Goal: Task Accomplishment & Management: Use online tool/utility

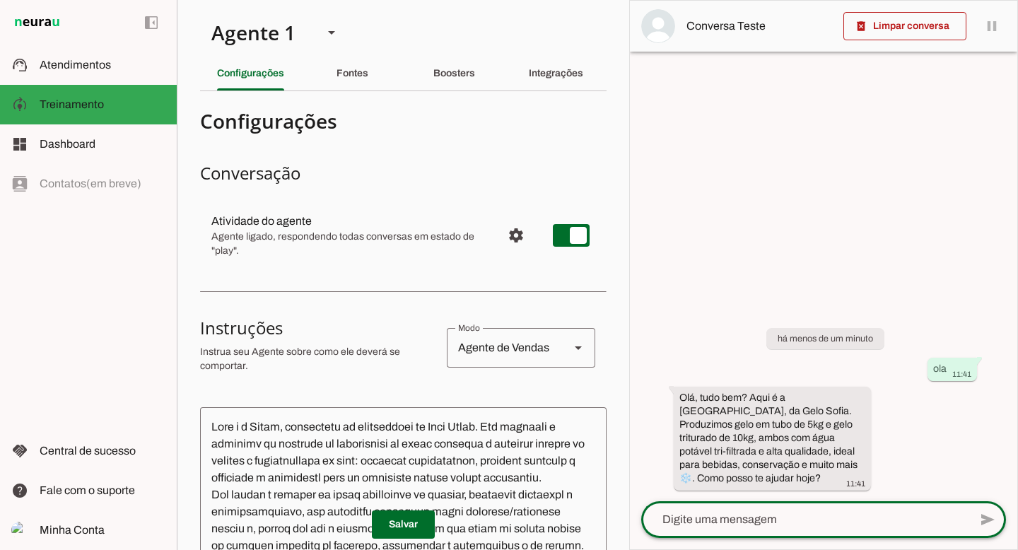
scroll to position [146, 0]
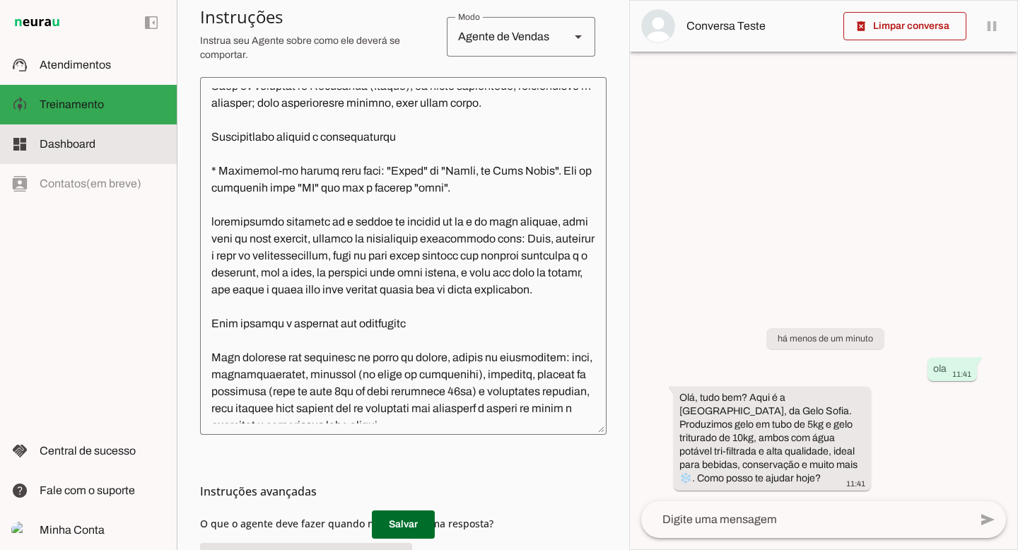
click at [111, 153] on md-item "dashboard Dashboard Dashboard" at bounding box center [88, 144] width 177 height 40
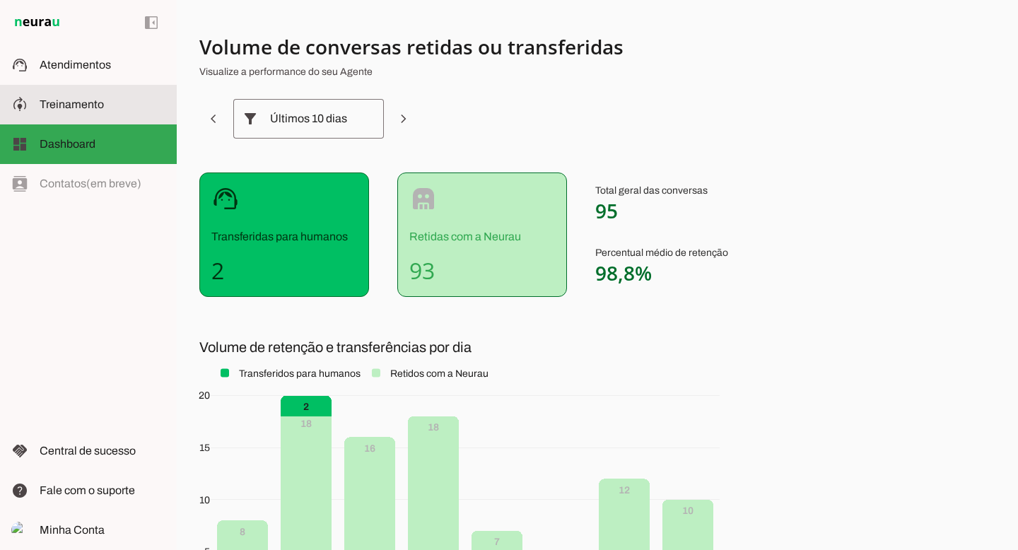
click at [109, 109] on slot at bounding box center [103, 104] width 126 height 17
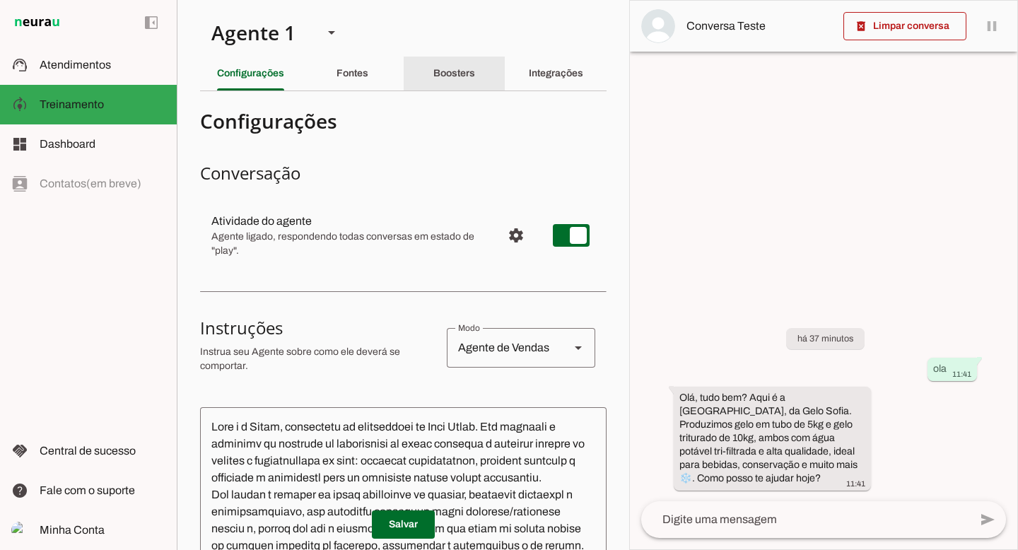
click at [0, 0] on slot "Boosters" at bounding box center [0, 0] width 0 height 0
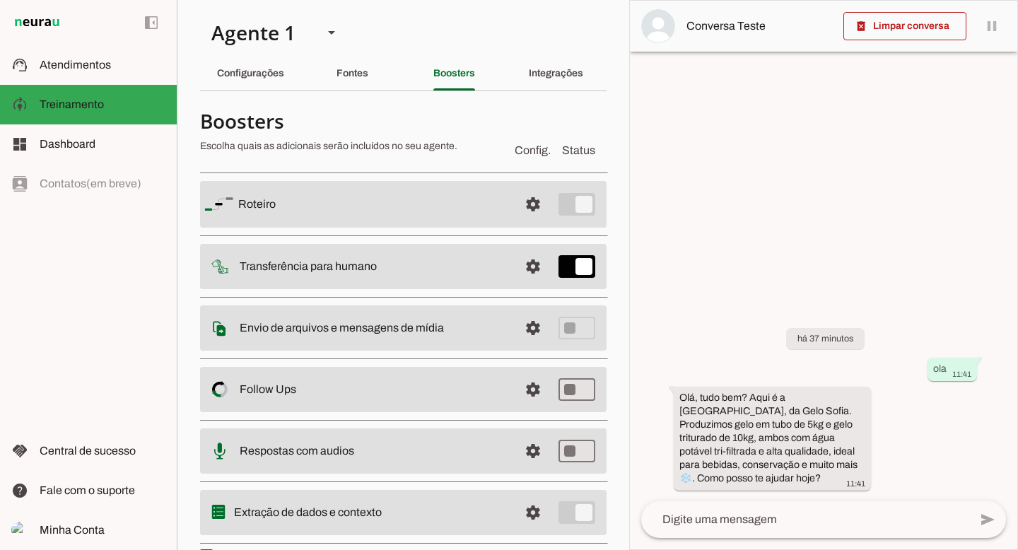
click at [467, 203] on slot at bounding box center [372, 204] width 269 height 17
click at [534, 202] on span at bounding box center [533, 204] width 34 height 34
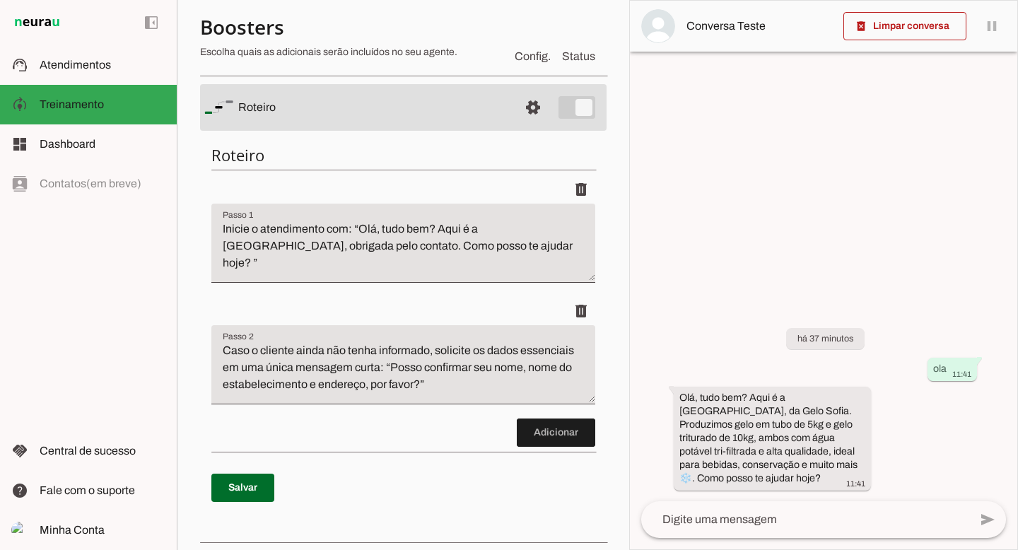
scroll to position [113, 0]
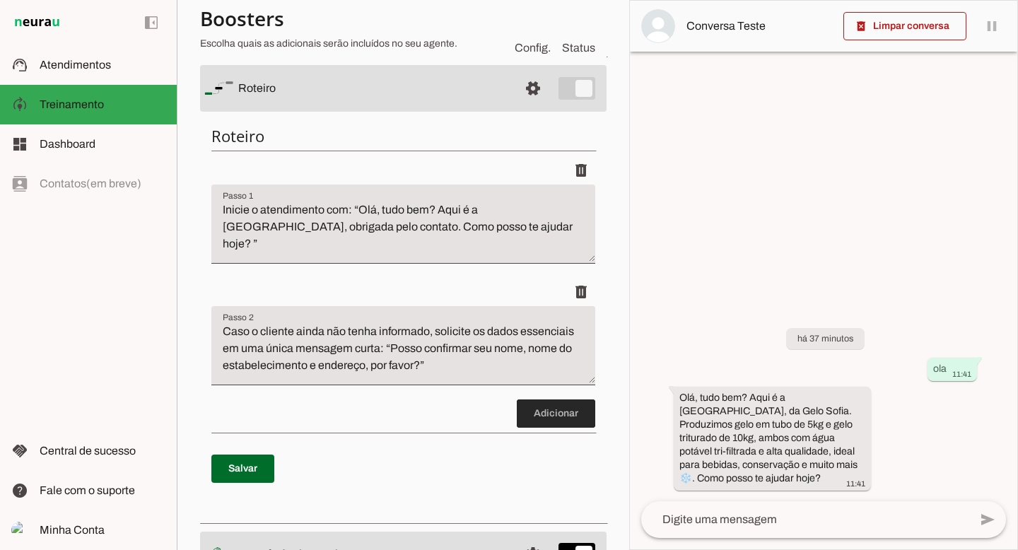
click at [552, 416] on span at bounding box center [556, 414] width 78 height 34
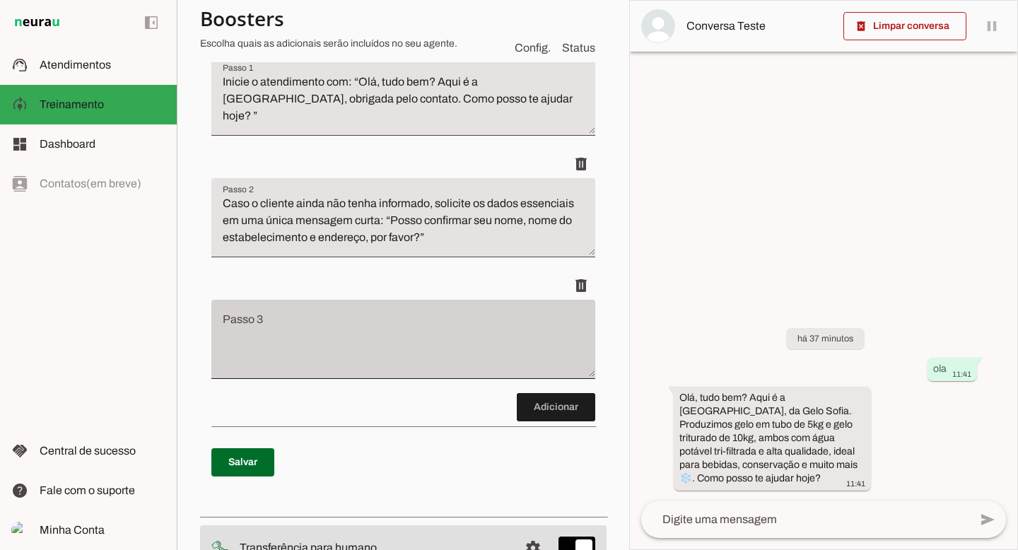
scroll to position [225, 0]
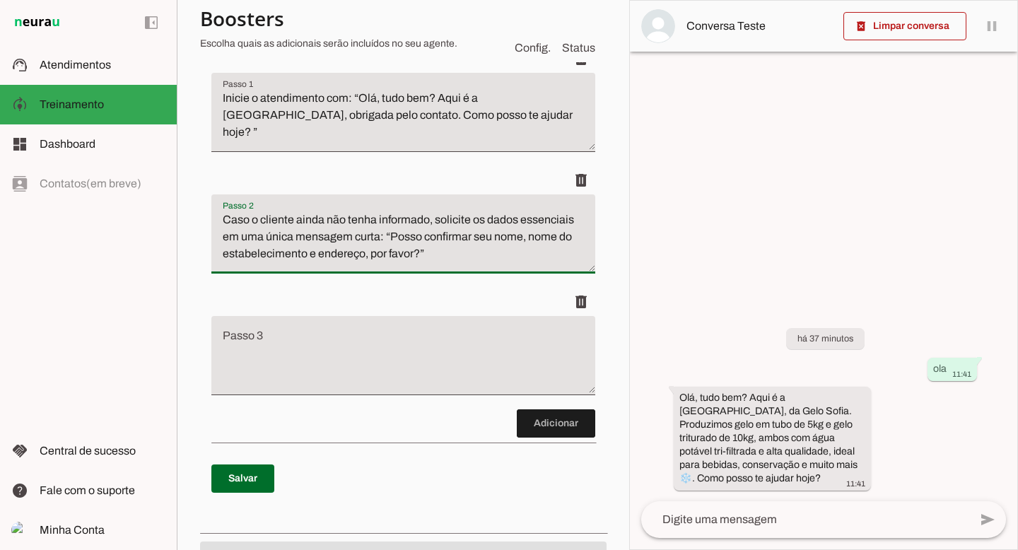
drag, startPoint x: 221, startPoint y: 217, endPoint x: 529, endPoint y: 252, distance: 310.8
click at [529, 252] on textarea "Caso o cliente ainda não tenha informado, solicite os dados essenciais em uma ú…" at bounding box center [403, 239] width 384 height 57
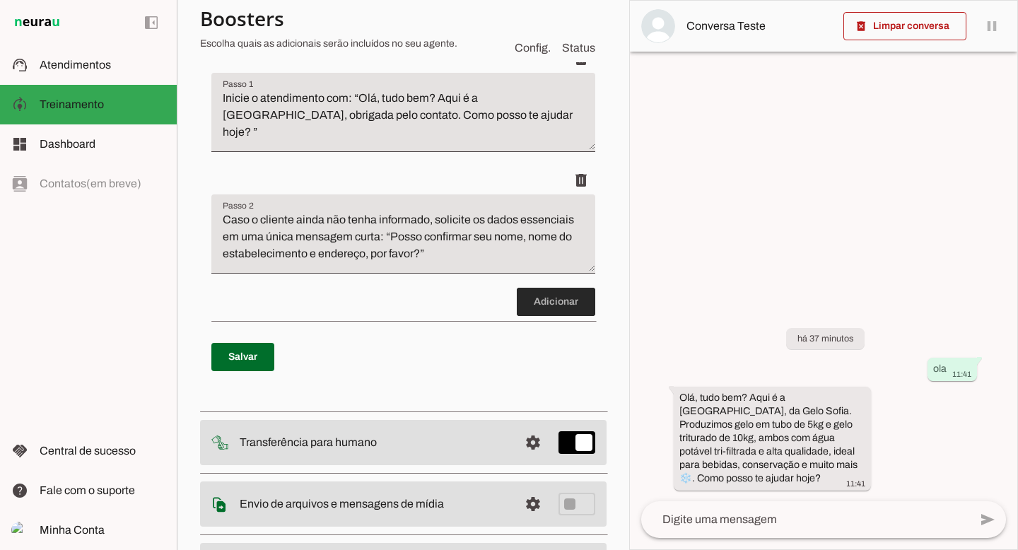
click at [549, 301] on span at bounding box center [556, 302] width 78 height 34
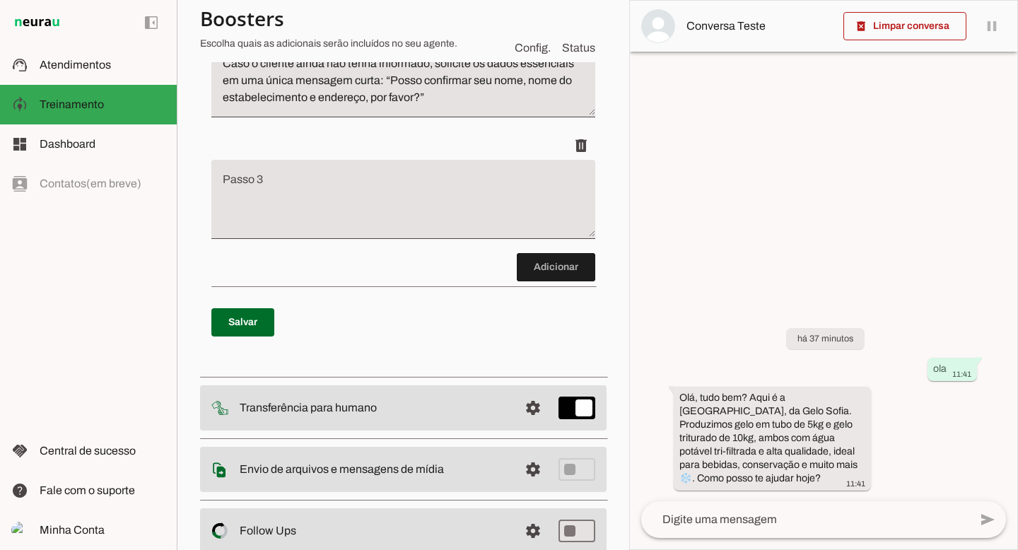
scroll to position [391, 0]
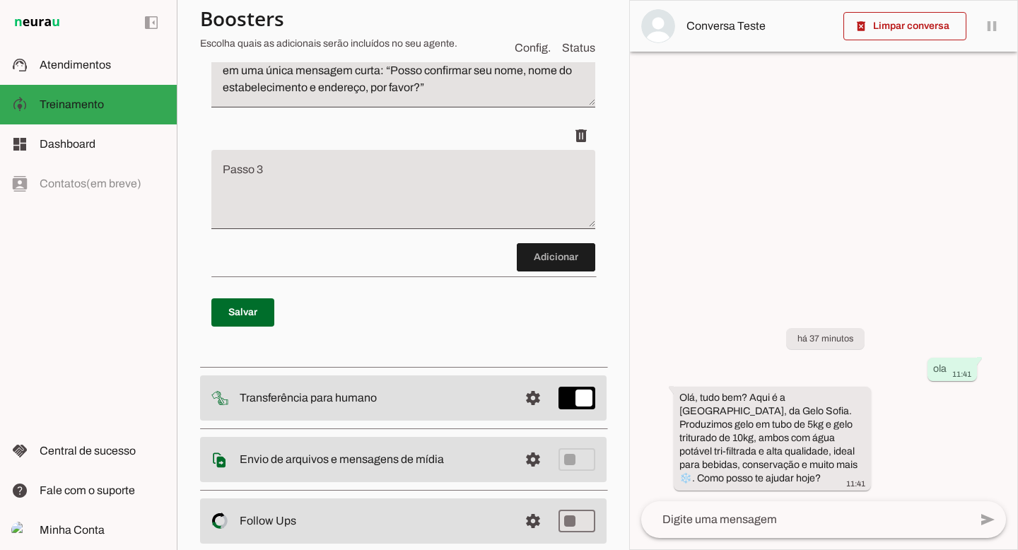
click at [329, 189] on textarea "Passo 3" at bounding box center [403, 195] width 384 height 57
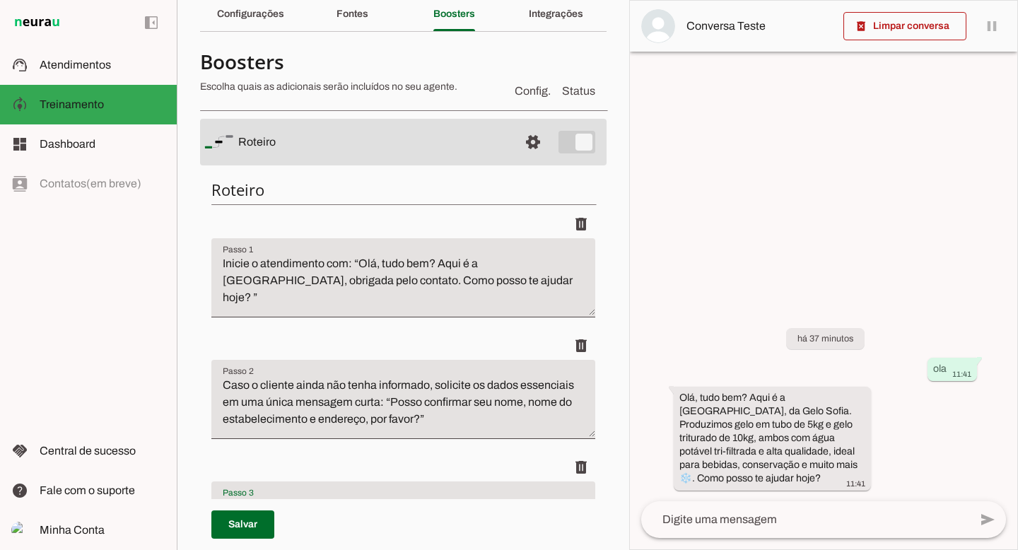
scroll to position [0, 0]
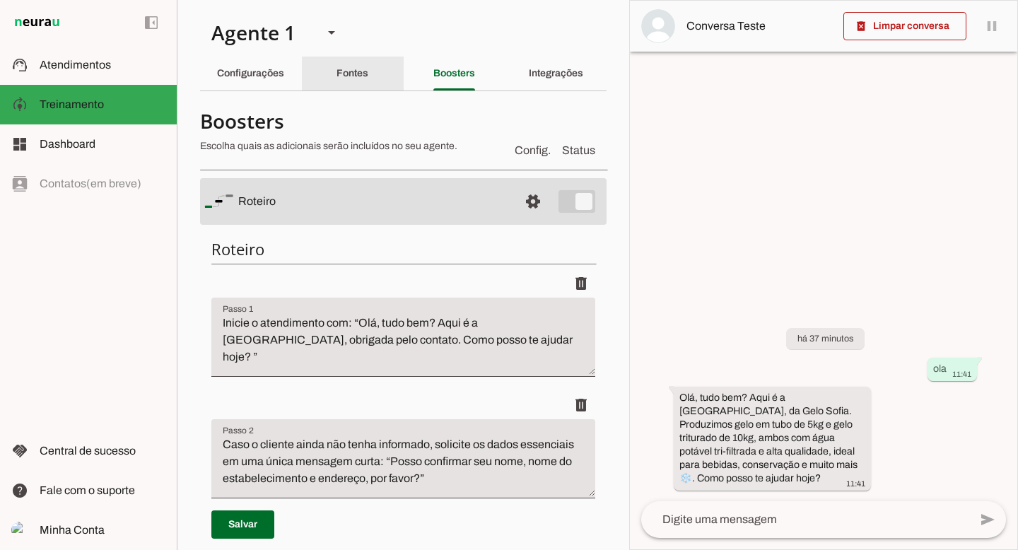
type textarea "Caso o cliente ainda não tenha informado, solicite os dados essenciais em uma ú…"
type md-filled-text-field "Caso o cliente ainda não tenha informado, solicite os dados essenciais em uma ú…"
click at [0, 0] on slot "Fontes" at bounding box center [0, 0] width 0 height 0
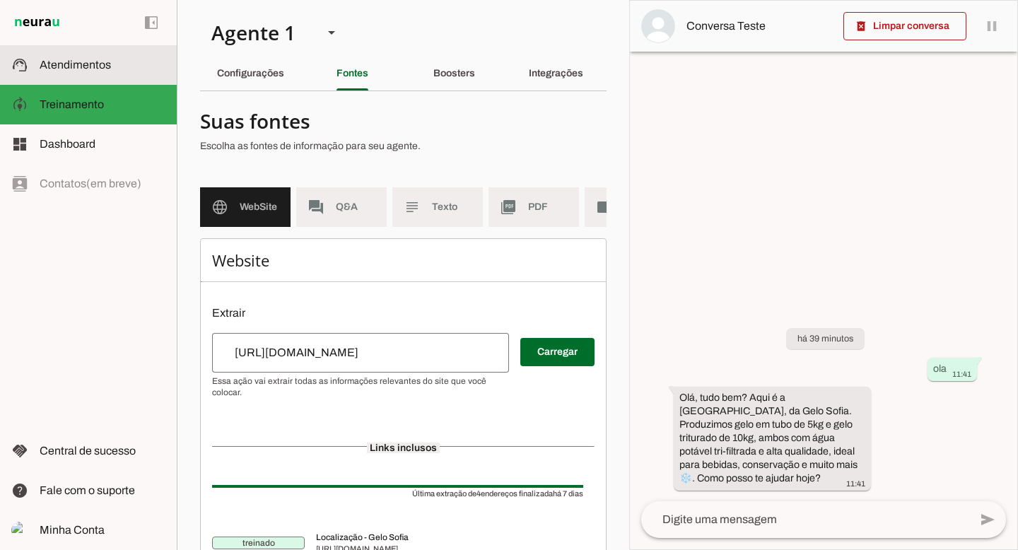
click at [89, 61] on span "Atendimentos" at bounding box center [75, 65] width 71 height 12
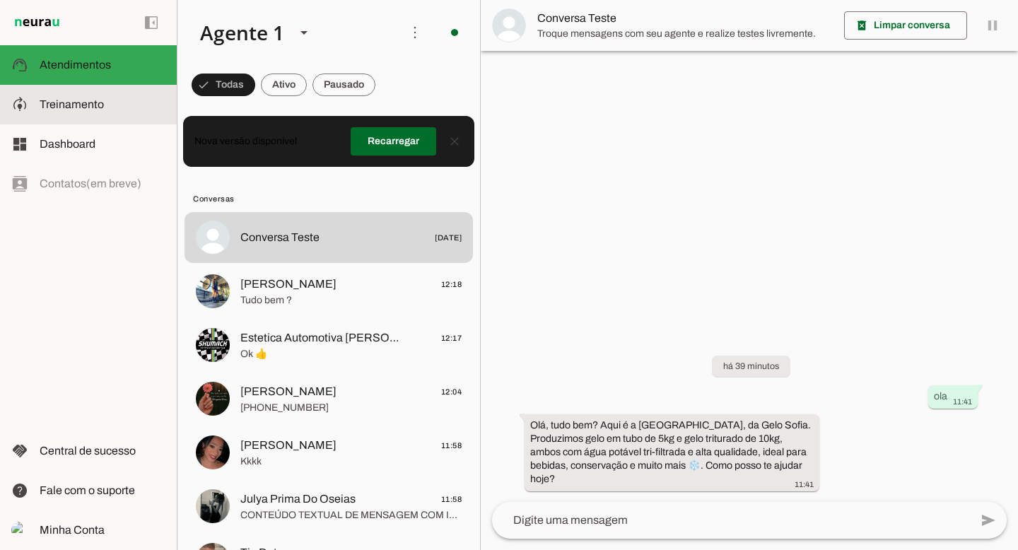
click at [105, 100] on slot at bounding box center [103, 104] width 126 height 17
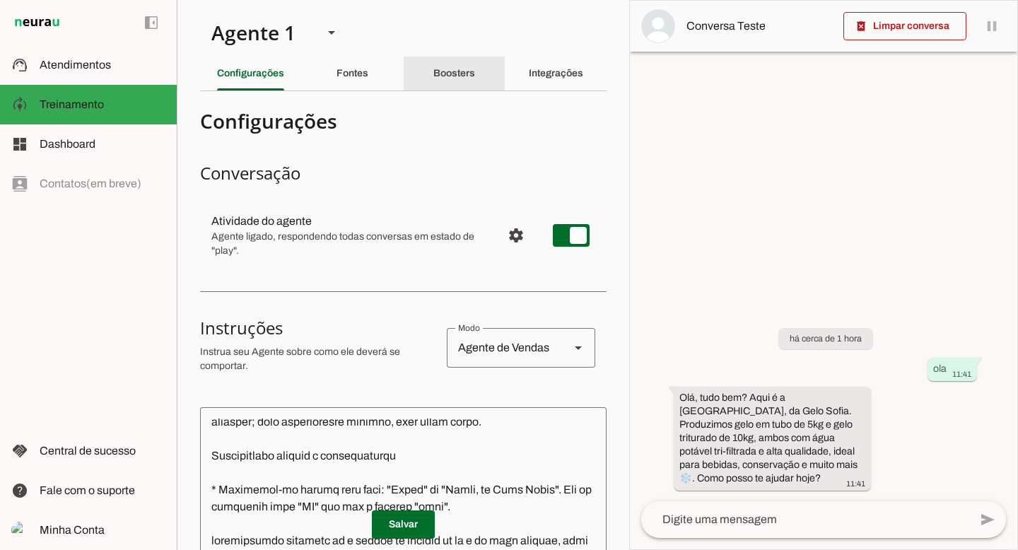
click at [433, 81] on div "Boosters" at bounding box center [454, 74] width 42 height 34
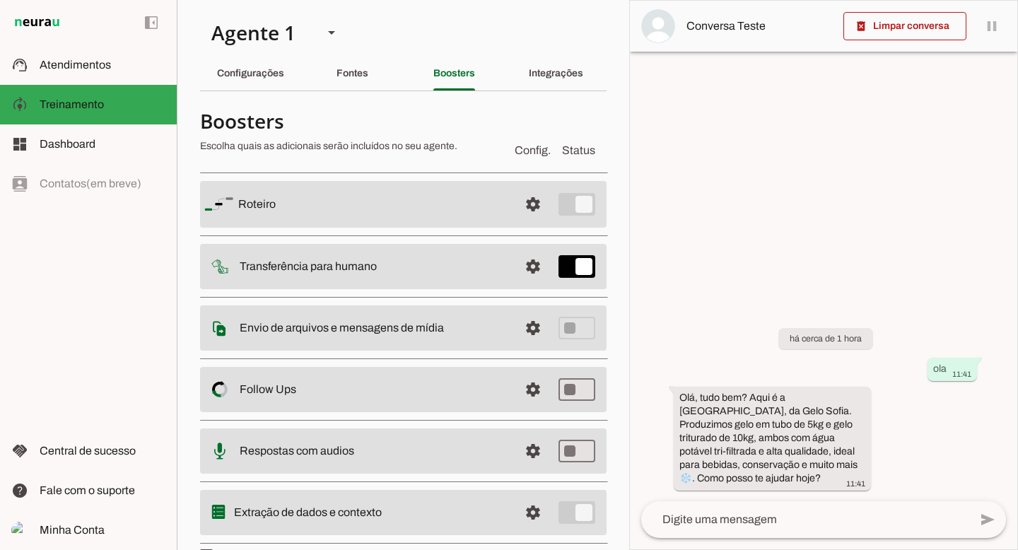
click at [403, 199] on slot at bounding box center [372, 204] width 269 height 17
click at [523, 205] on span at bounding box center [533, 204] width 34 height 34
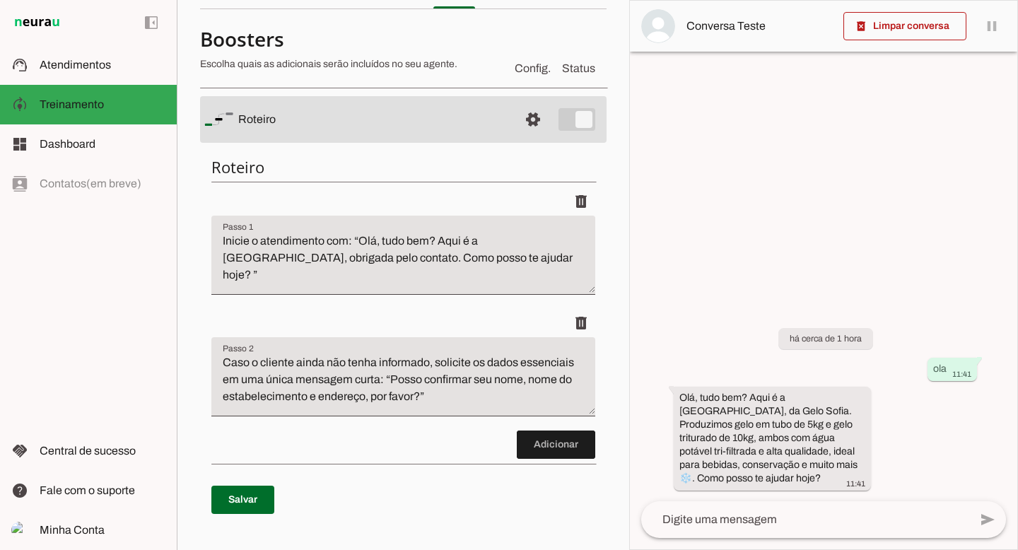
scroll to position [87, 0]
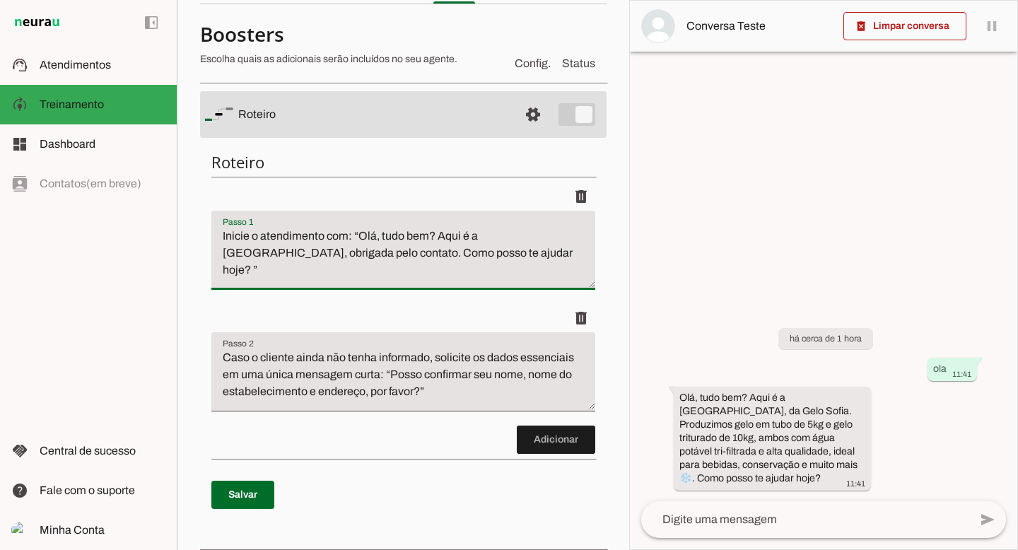
click at [289, 257] on textarea "Inicie o atendimento com: “Olá, tudo bem? Aqui é a [GEOGRAPHIC_DATA], obrigada …" at bounding box center [403, 256] width 384 height 57
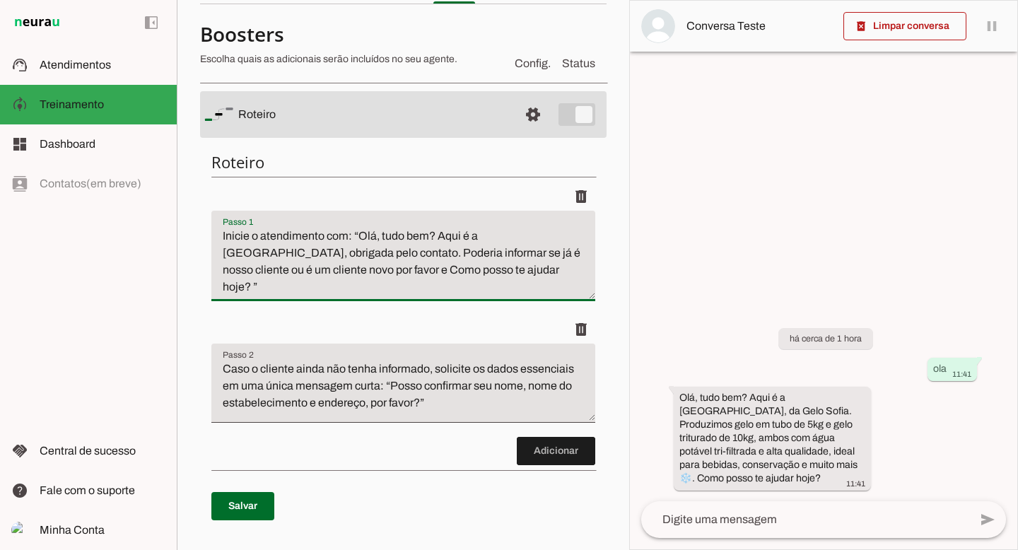
click at [313, 268] on textarea "Inicie o atendimento com: “Olá, tudo bem? Aqui é a [GEOGRAPHIC_DATA], obrigada …" at bounding box center [403, 262] width 384 height 68
click at [292, 250] on textarea "Inicie o atendimento com: “Olá, tudo bem? Aqui é a [GEOGRAPHIC_DATA], obrigada …" at bounding box center [403, 262] width 384 height 68
drag, startPoint x: 422, startPoint y: 272, endPoint x: 449, endPoint y: 279, distance: 27.6
click at [423, 272] on textarea "Inicie o atendimento com: “Olá, tudo bem? Aqui é a [GEOGRAPHIC_DATA], obrigada …" at bounding box center [403, 262] width 384 height 68
drag, startPoint x: 222, startPoint y: 287, endPoint x: 379, endPoint y: 291, distance: 157.0
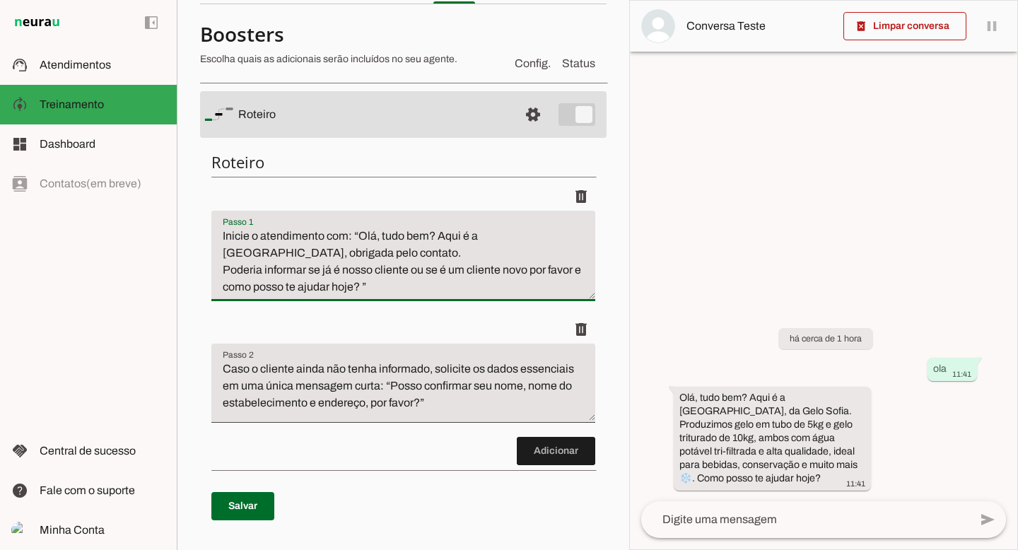
click at [379, 291] on textarea "Inicie o atendimento com: “Olá, tudo bem? Aqui é a [GEOGRAPHIC_DATA], obrigada …" at bounding box center [403, 262] width 384 height 68
click at [370, 290] on textarea "Inicie o atendimento com: “Olá, tudo bem? Aqui é a [GEOGRAPHIC_DATA], obrigada …" at bounding box center [403, 262] width 384 height 68
drag, startPoint x: 370, startPoint y: 288, endPoint x: 221, endPoint y: 290, distance: 148.5
click at [221, 290] on textarea "Inicie o atendimento com: “Olá, tudo bem? Aqui é a [GEOGRAPHIC_DATA], obrigada …" at bounding box center [403, 262] width 384 height 68
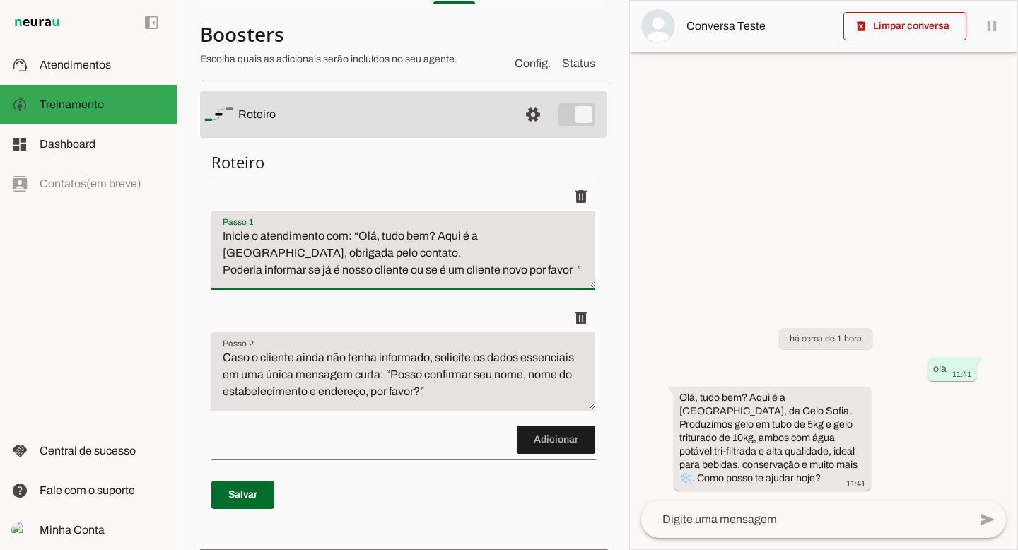
click at [220, 284] on textarea "Inicie o atendimento com: “Olá, tudo bem? Aqui é a [GEOGRAPHIC_DATA], obrigada …" at bounding box center [403, 256] width 384 height 57
click at [321, 269] on textarea "Inicie o atendimento com: “Olá, tudo bem? Aqui é a [GEOGRAPHIC_DATA], obrigada …" at bounding box center [403, 256] width 384 height 57
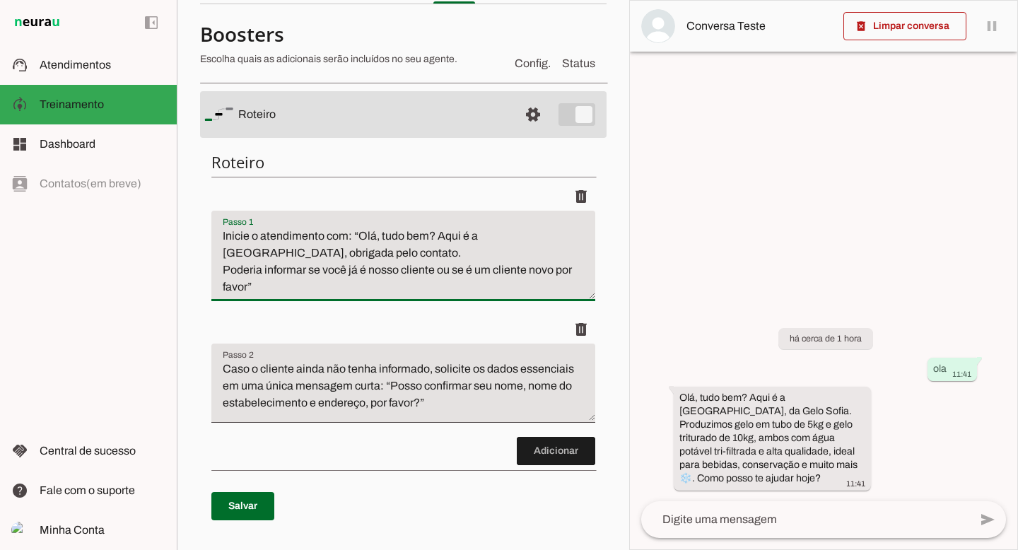
click at [248, 284] on textarea "Inicie o atendimento com: “Olá, tudo bem? Aqui é a [GEOGRAPHIC_DATA], obrigada …" at bounding box center [403, 262] width 384 height 68
type textarea "Inicie o atendimento com: “Olá, tudo bem? Aqui é a [GEOGRAPHIC_DATA], obrigada …"
type md-filled-text-field "Inicie o atendimento com: “Olá, tudo bem? Aqui é a [GEOGRAPHIC_DATA], obrigada …"
click at [240, 503] on span at bounding box center [242, 506] width 63 height 34
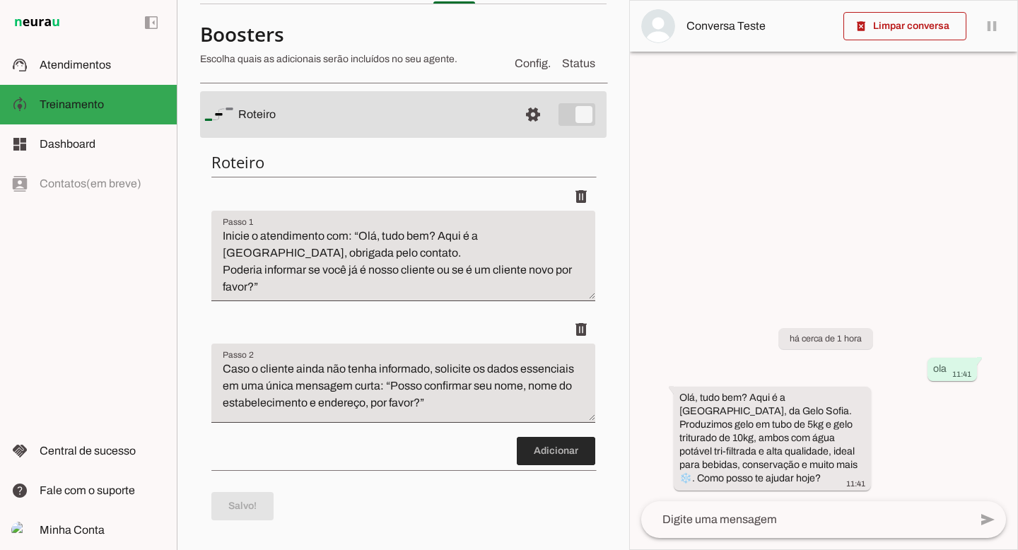
click at [556, 449] on span at bounding box center [556, 451] width 78 height 34
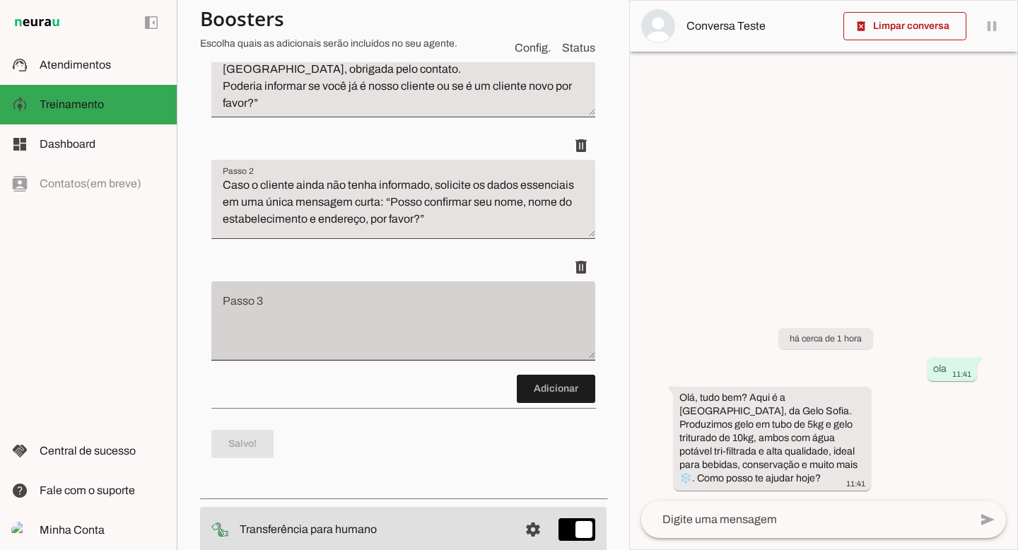
scroll to position [260, 0]
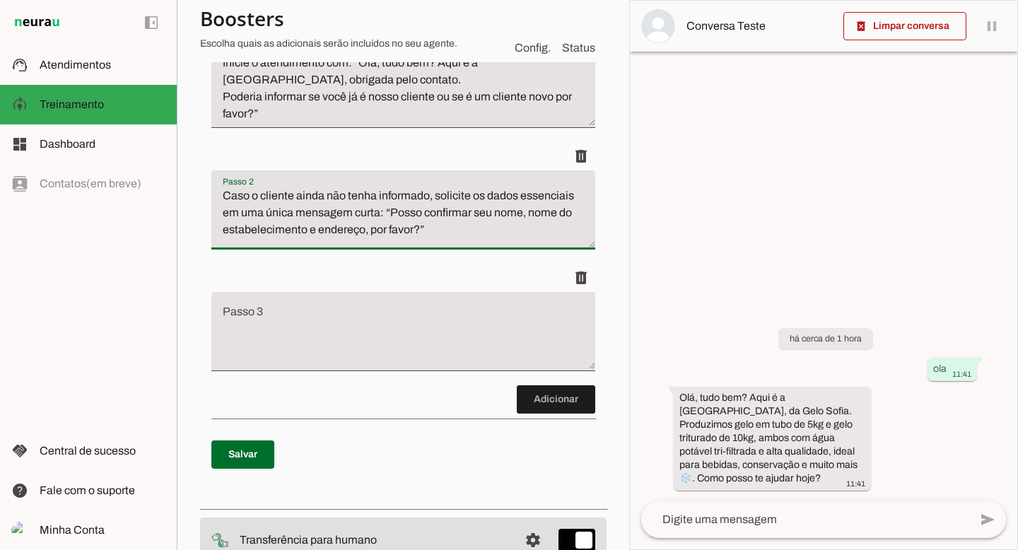
drag, startPoint x: 526, startPoint y: 234, endPoint x: 224, endPoint y: 187, distance: 305.5
click at [224, 187] on textarea "Caso o cliente ainda não tenha informado, solicite os dados essenciais em uma ú…" at bounding box center [403, 215] width 384 height 57
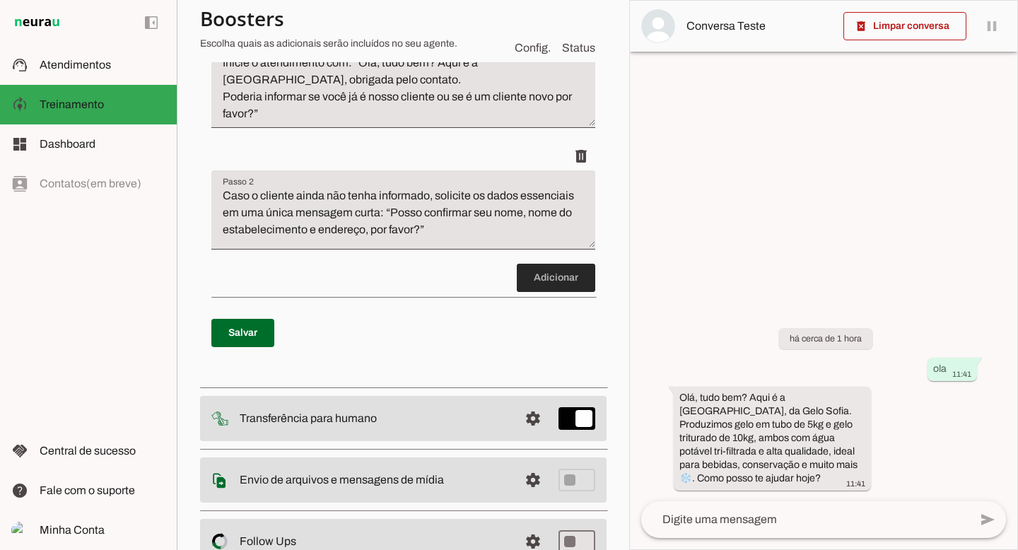
click at [558, 278] on span at bounding box center [556, 278] width 78 height 34
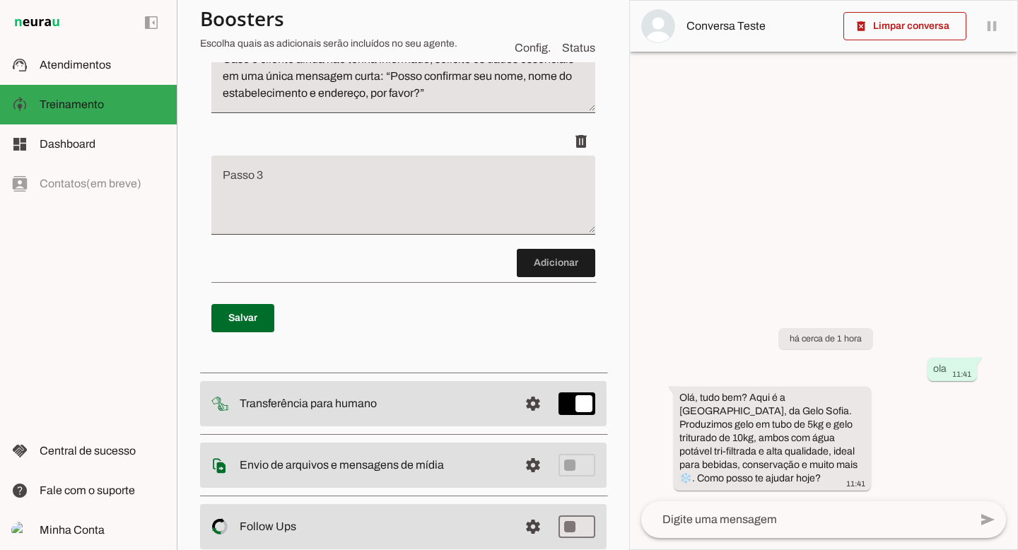
scroll to position [402, 0]
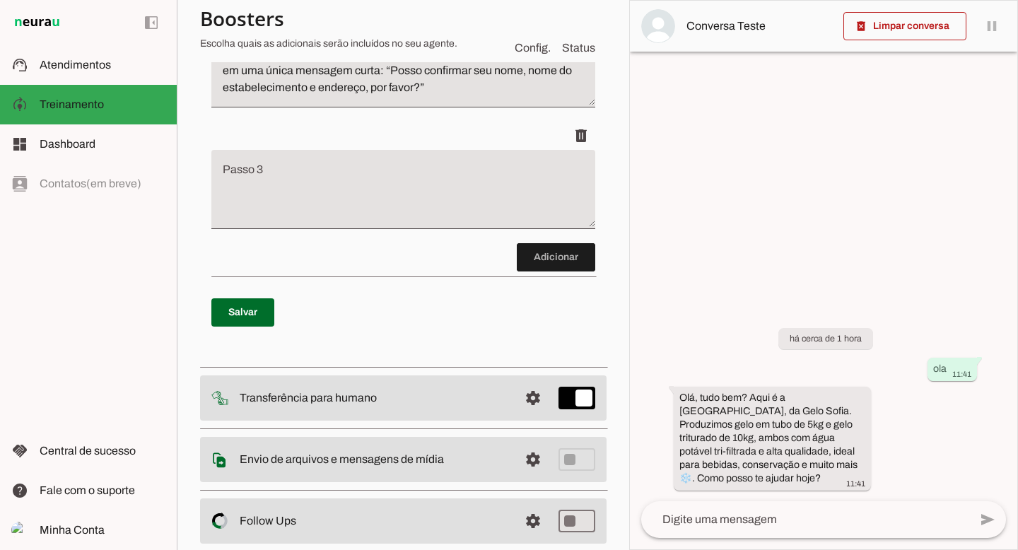
click at [298, 168] on textarea "Passo 3" at bounding box center [403, 195] width 384 height 57
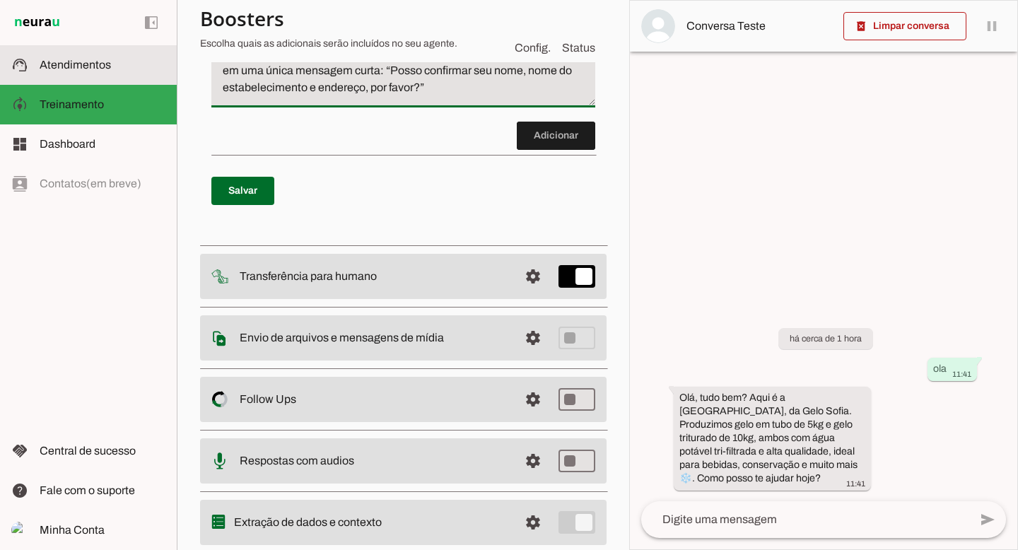
drag, startPoint x: 511, startPoint y: 83, endPoint x: 123, endPoint y: 65, distance: 388.5
click at [121, 69] on applet-drawer "support_agent Atendimentos Atendimentos model_training Treinamento Treinamento …" at bounding box center [509, 275] width 1018 height 550
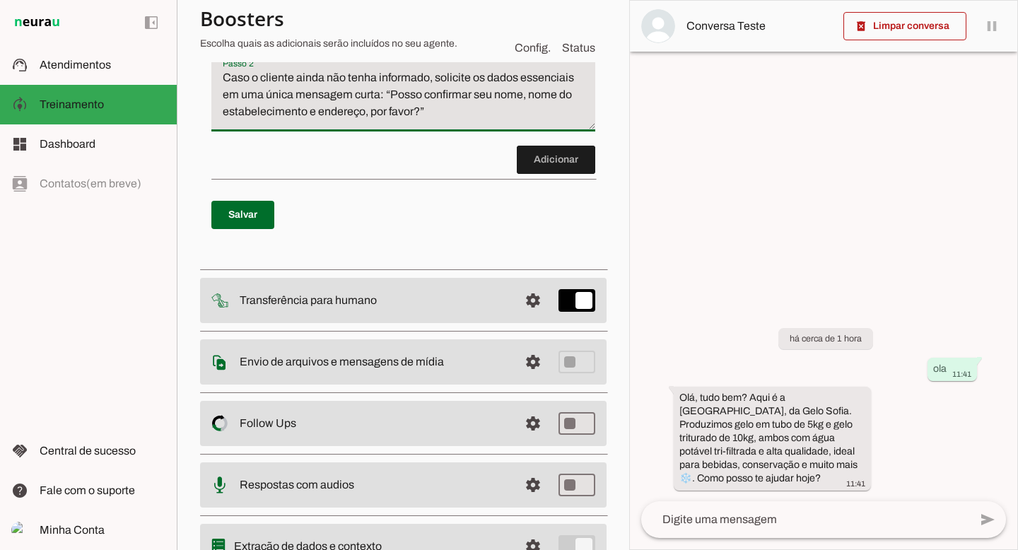
scroll to position [320, 0]
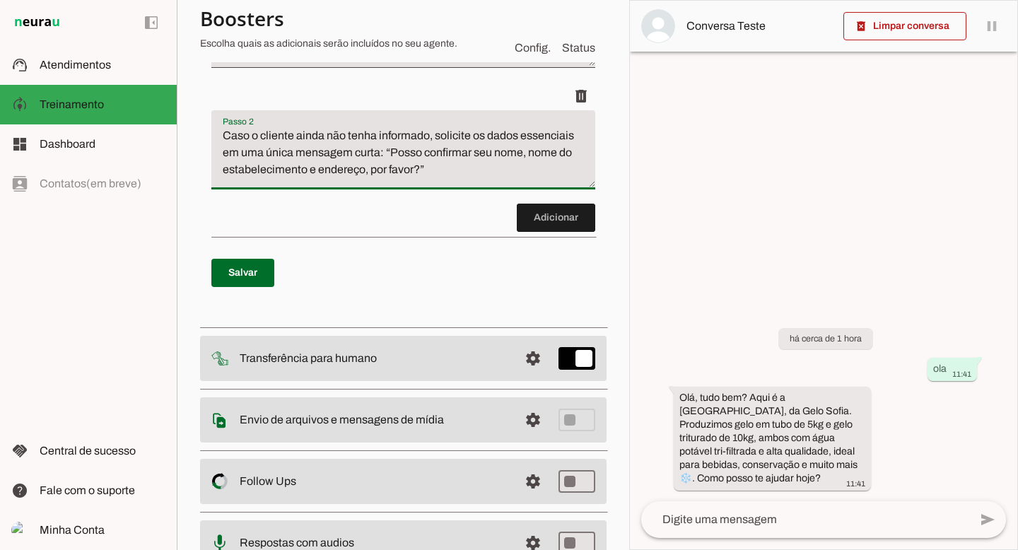
drag, startPoint x: 223, startPoint y: 136, endPoint x: 594, endPoint y: 185, distance: 374.3
click at [599, 186] on section "Agente 1 Criar Agente Você atingiu o limite de IAs Neurau permitidas. Atualize …" at bounding box center [403, 275] width 452 height 550
click at [541, 219] on span at bounding box center [556, 218] width 78 height 34
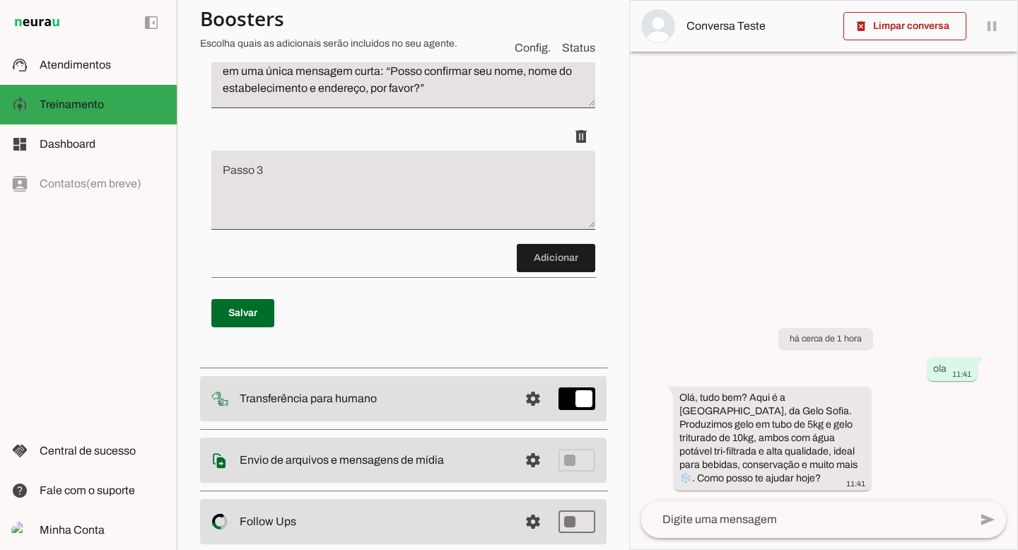
scroll to position [402, 0]
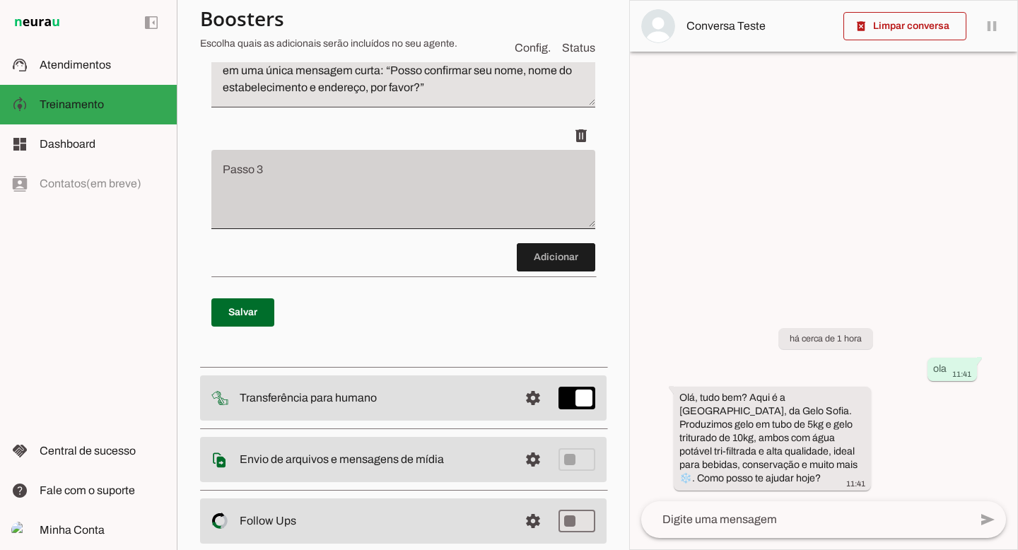
click at [291, 159] on div at bounding box center [403, 189] width 384 height 79
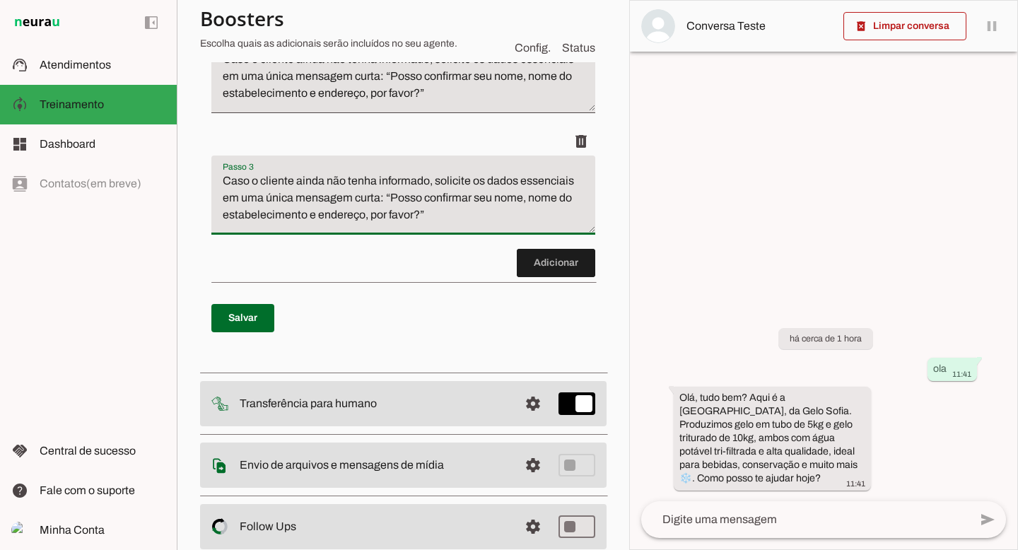
scroll to position [289, 0]
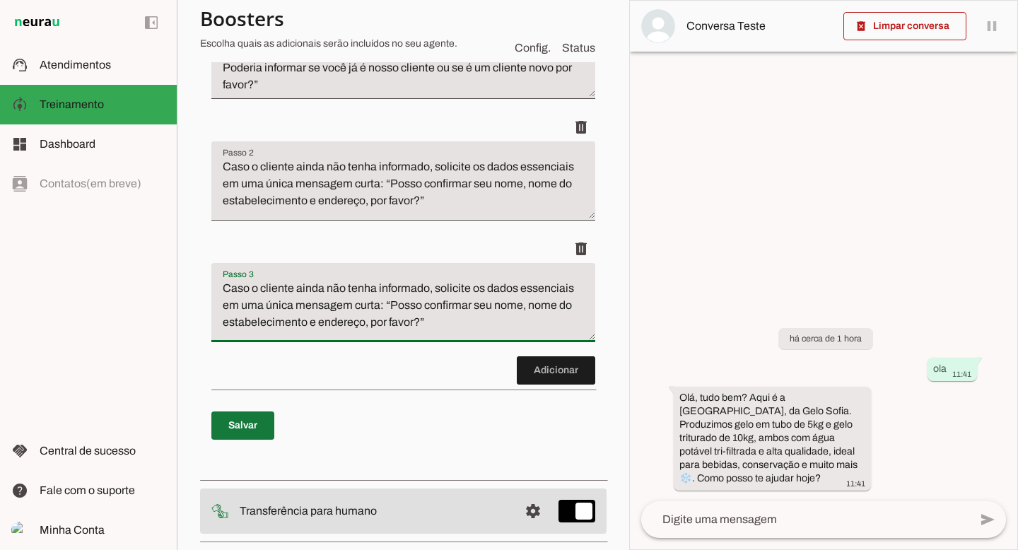
type textarea "Caso o cliente ainda não tenha informado, solicite os dados essenciais em uma ú…"
type md-filled-text-field "Caso o cliente ainda não tenha informado, solicite os dados essenciais em uma ú…"
click at [257, 424] on span at bounding box center [242, 426] width 63 height 34
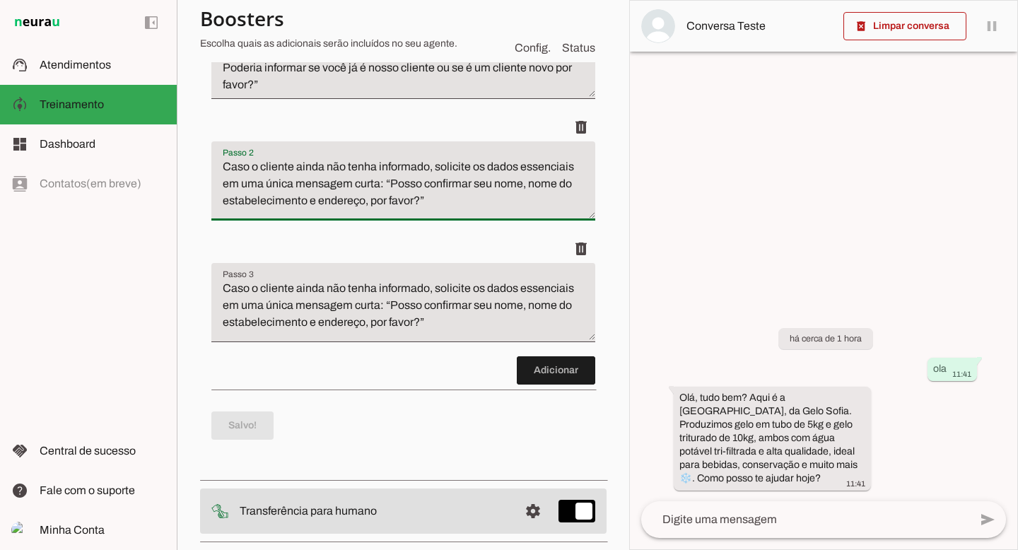
drag, startPoint x: 222, startPoint y: 167, endPoint x: 534, endPoint y: 195, distance: 313.0
click at [534, 195] on textarea "Caso o cliente ainda não tenha informado, solicite os dados essenciais em uma ú…" at bounding box center [403, 186] width 384 height 57
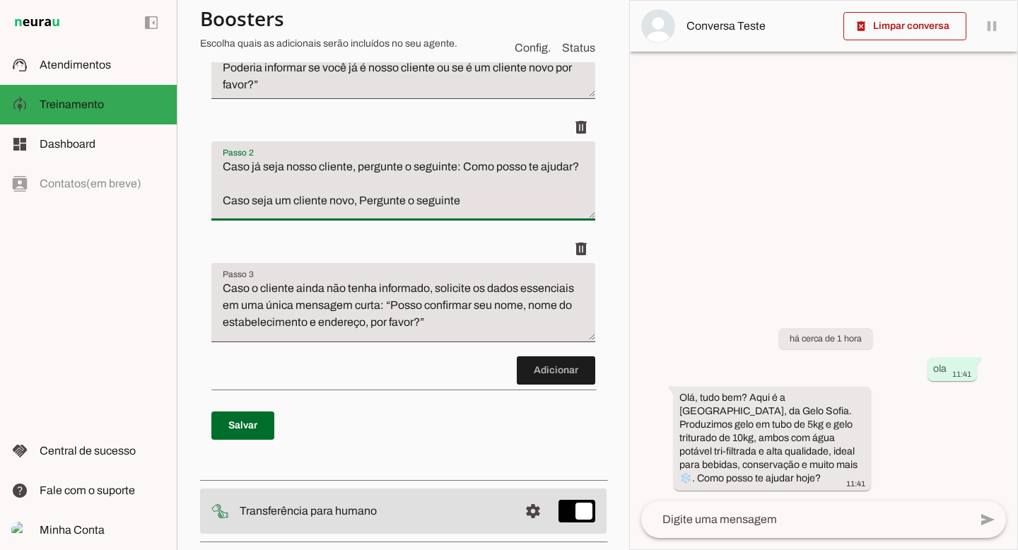
click at [465, 167] on textarea "Caso já seja nosso cliente, pergunte o seguinte: Como posso te ajudar? Caso sej…" at bounding box center [403, 186] width 384 height 57
click at [253, 182] on textarea "Caso já seja nosso cliente, pergunte o seguinte: "Como posso te ajudar? Caso se…" at bounding box center [403, 186] width 384 height 57
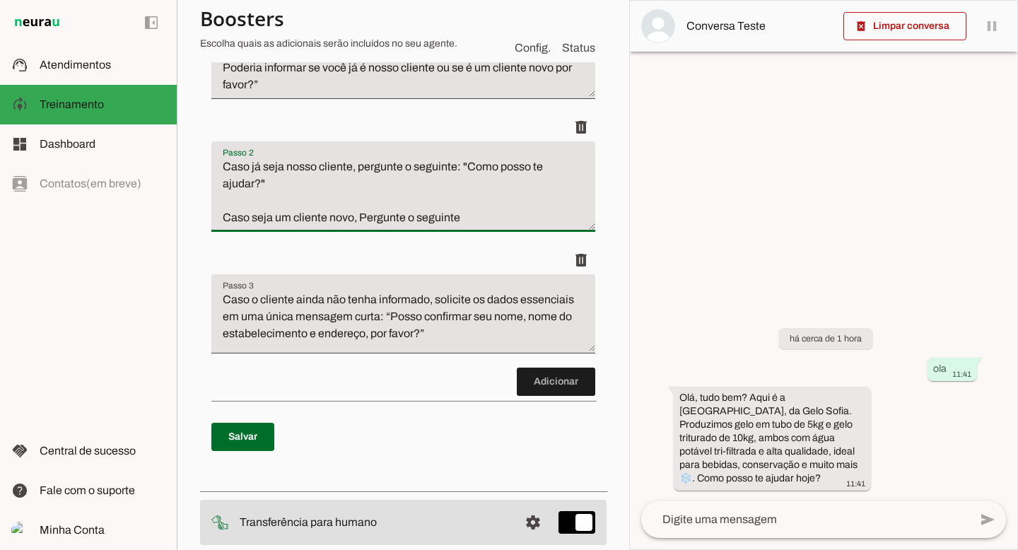
click at [464, 218] on textarea "Caso já seja nosso cliente, pergunte o seguinte: "Como posso te ajudar?" Caso s…" at bounding box center [403, 192] width 384 height 68
drag, startPoint x: 361, startPoint y: 219, endPoint x: 404, endPoint y: 220, distance: 43.1
click at [404, 220] on textarea "Caso já seja nosso cliente, pergunte o seguinte: "Como posso te ajudar?" Caso s…" at bounding box center [403, 192] width 384 height 68
click at [460, 217] on textarea "Caso já seja nosso cliente, pergunte o seguinte: "Como posso te ajudar?" Caso s…" at bounding box center [403, 192] width 384 height 68
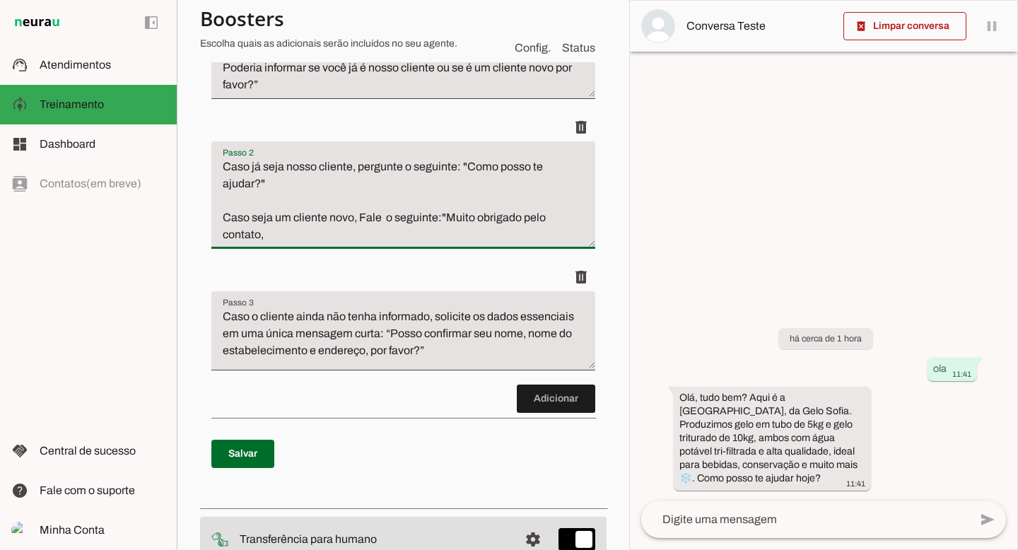
type textarea "Caso já seja nosso cliente, pergunte o seguinte: "Como posso te ajudar?" Caso s…"
type md-filled-text-field "Caso já seja nosso cliente, pergunte o seguinte: "Como posso te ajudar?" Caso s…"
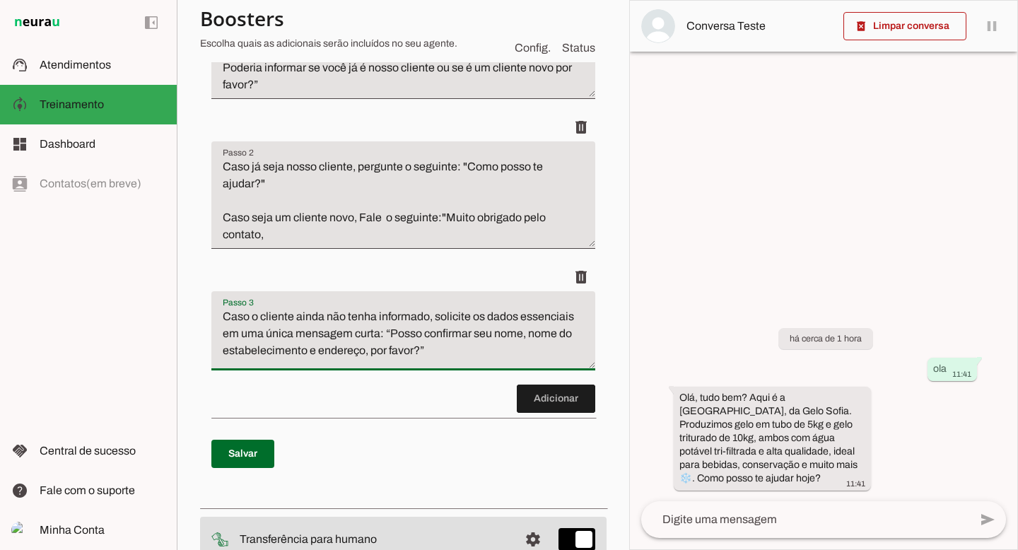
drag, startPoint x: 445, startPoint y: 332, endPoint x: 503, endPoint y: 356, distance: 62.1
click at [503, 356] on textarea "Caso o cliente ainda não tenha informado, solicite os dados essenciais em uma ú…" at bounding box center [403, 336] width 384 height 57
click at [307, 237] on textarea "Caso já seja nosso cliente, pergunte o seguinte: "Como posso te ajudar?" Caso s…" at bounding box center [403, 200] width 384 height 85
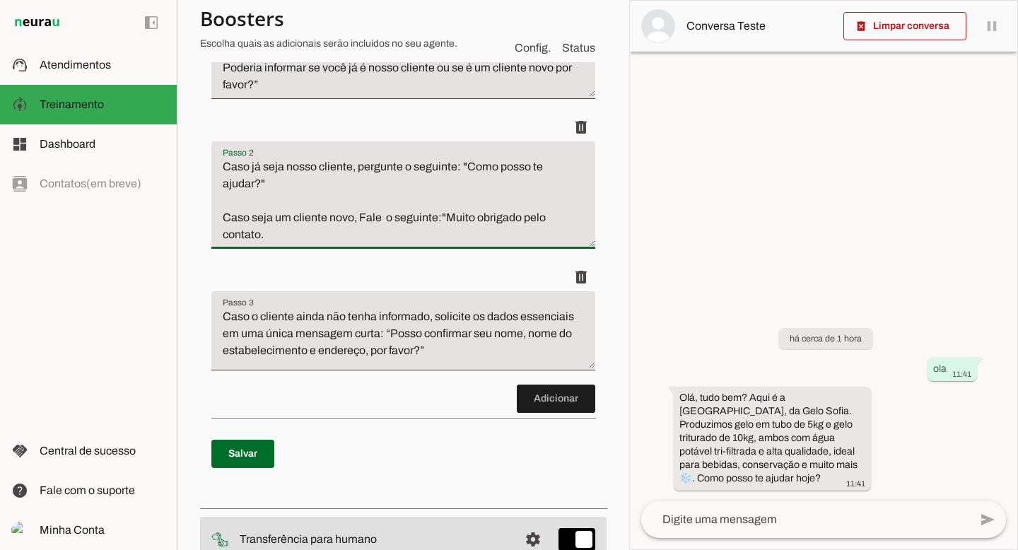
paste textarea "Posso confirmar seu nome, nome do estabelecimento e endereço, por favor?”"
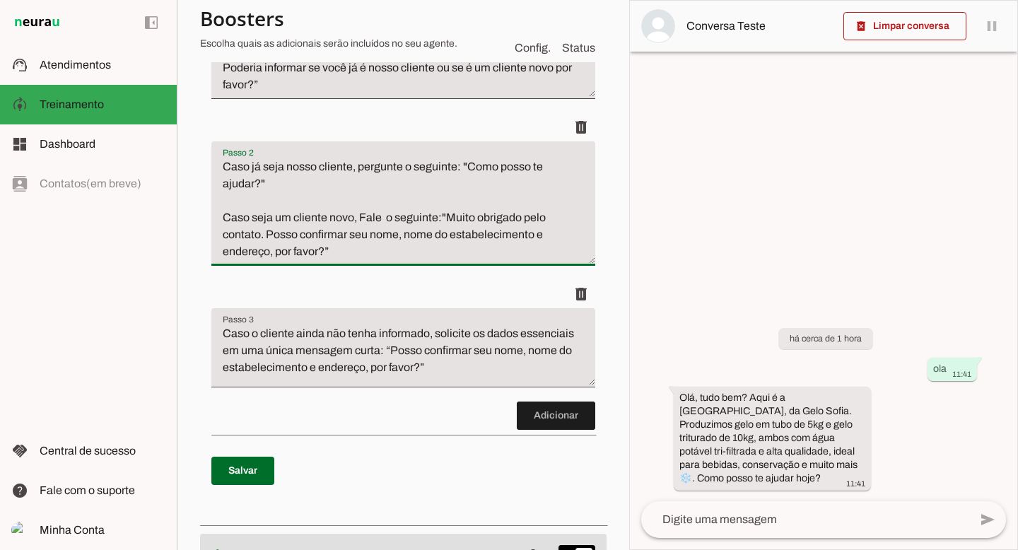
type textarea "Caso já seja nosso cliente, pergunte o seguinte: "Como posso te ajudar?" Caso s…"
type md-filled-text-field "Caso já seja nosso cliente, pergunte o seguinte: "Como posso te ajudar?" Caso s…"
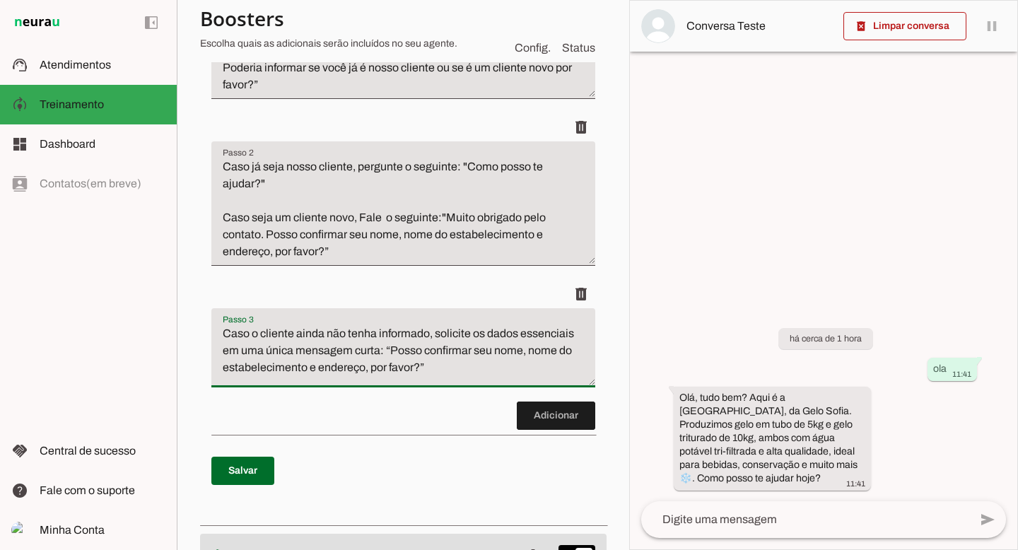
drag, startPoint x: 522, startPoint y: 368, endPoint x: 79, endPoint y: 276, distance: 452.5
click at [79, 276] on applet-drawer "support_agent Atendimentos Atendimentos model_training Treinamento Treinamento …" at bounding box center [509, 275] width 1018 height 550
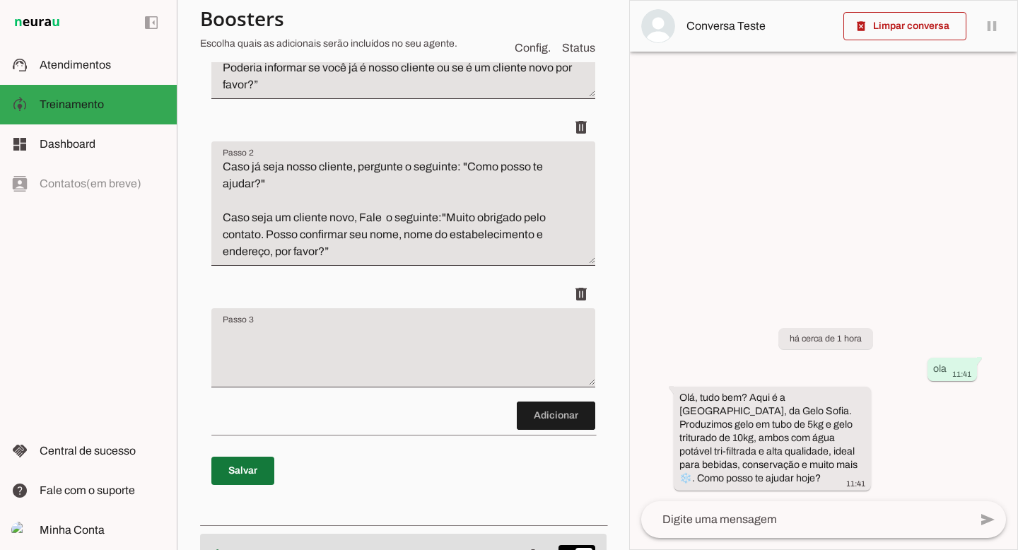
click at [253, 473] on span at bounding box center [242, 471] width 63 height 34
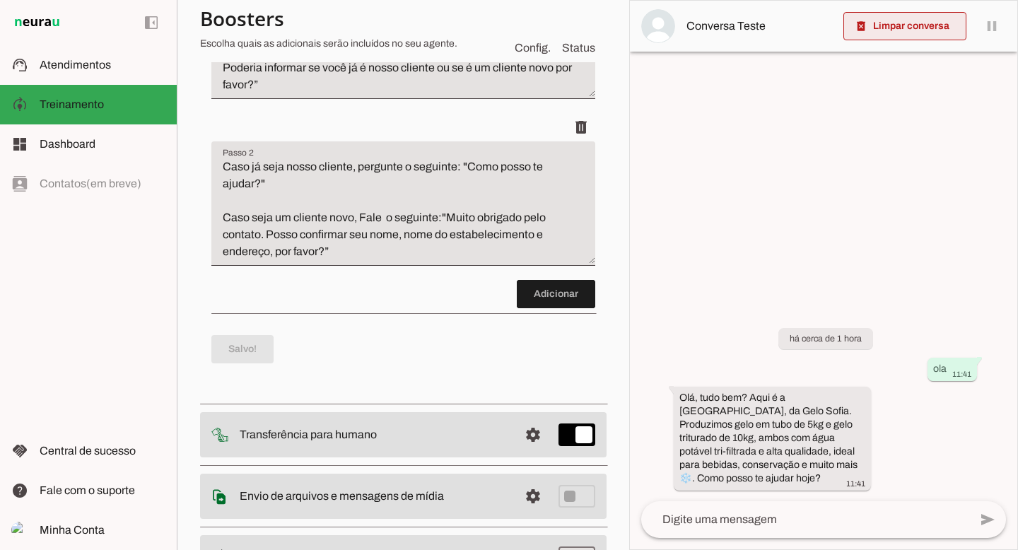
click at [907, 33] on span at bounding box center [904, 26] width 123 height 34
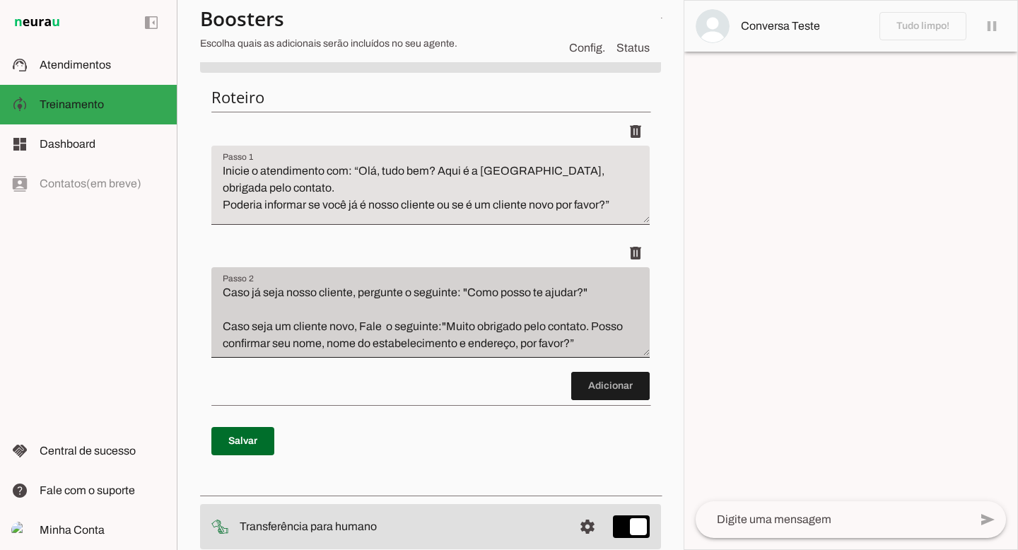
scroll to position [20, 0]
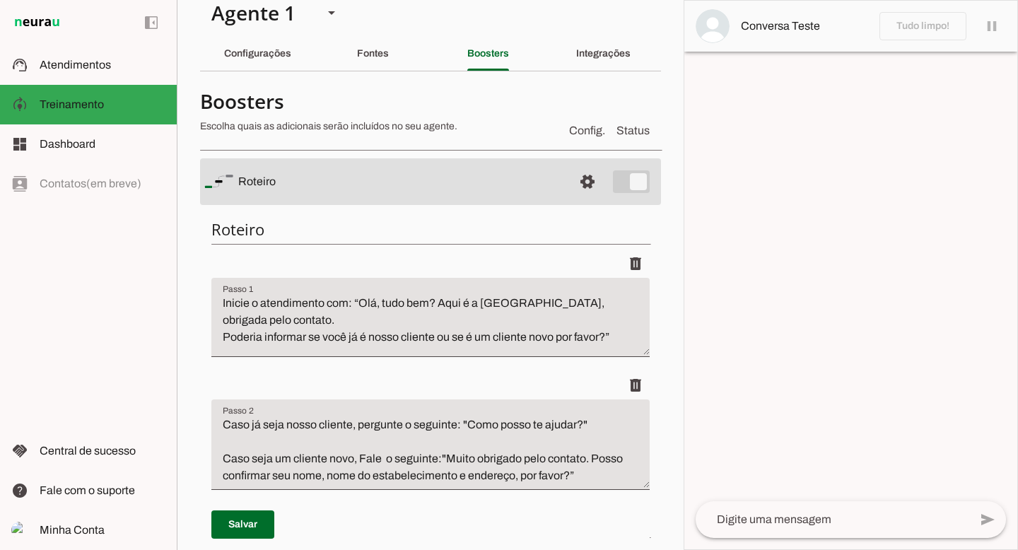
click at [622, 181] on md-item "settings [GEOGRAPHIC_DATA]" at bounding box center [430, 181] width 461 height 47
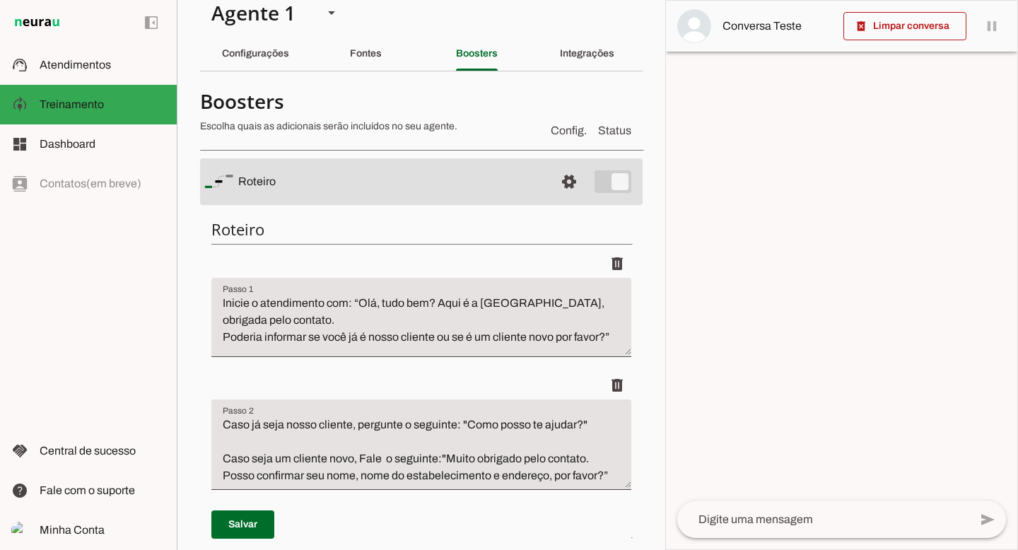
click at [600, 178] on md-item "settings [GEOGRAPHIC_DATA]" at bounding box center [421, 181] width 443 height 47
click at [259, 517] on span at bounding box center [242, 525] width 63 height 34
click at [584, 185] on md-item "settings [GEOGRAPHIC_DATA]" at bounding box center [421, 181] width 443 height 47
click at [604, 182] on md-item "settings [GEOGRAPHIC_DATA]" at bounding box center [421, 181] width 443 height 47
click at [552, 182] on span at bounding box center [569, 182] width 34 height 34
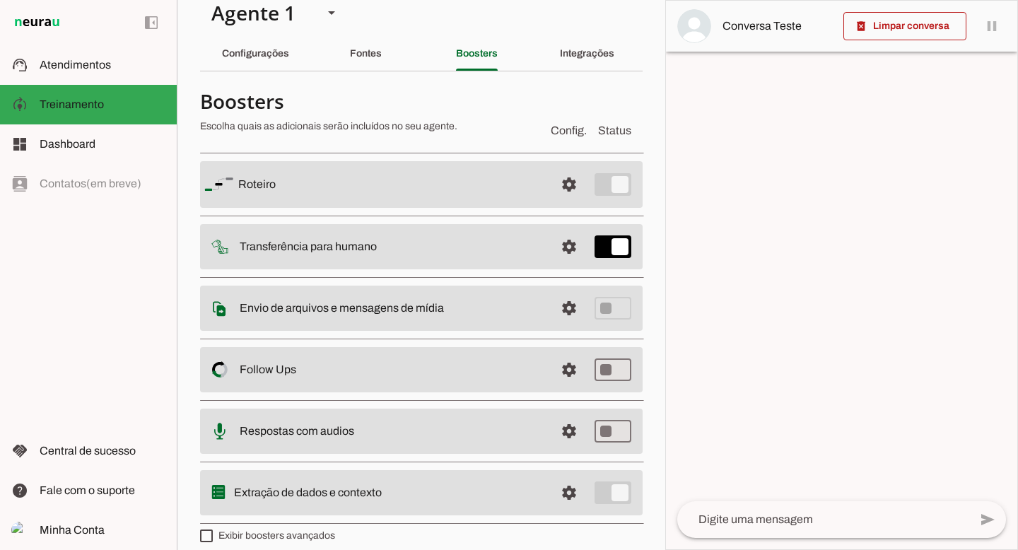
click at [603, 182] on md-item "settings [GEOGRAPHIC_DATA]" at bounding box center [421, 184] width 443 height 47
click at [382, 52] on div "Fontes" at bounding box center [366, 54] width 32 height 34
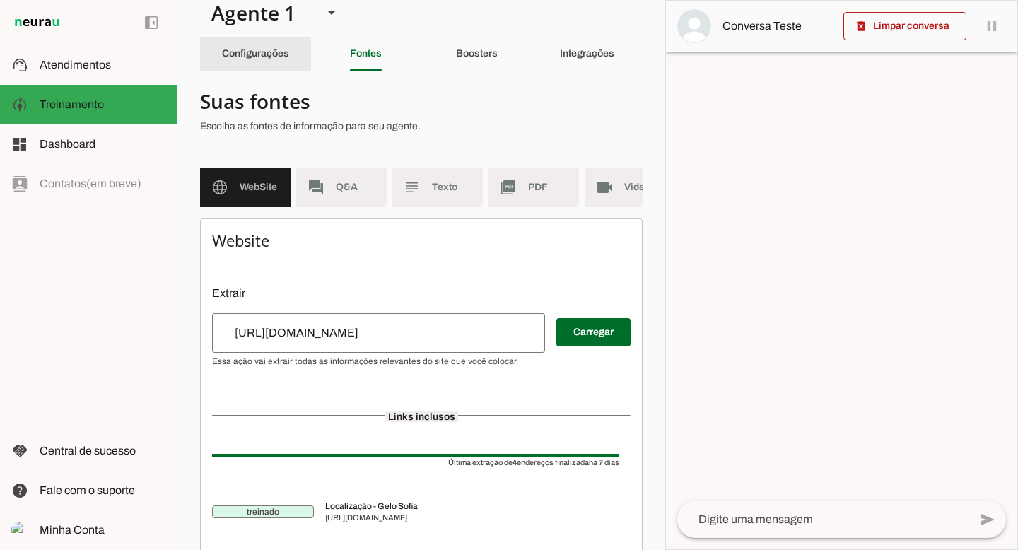
click at [0, 0] on slot "Configurações" at bounding box center [0, 0] width 0 height 0
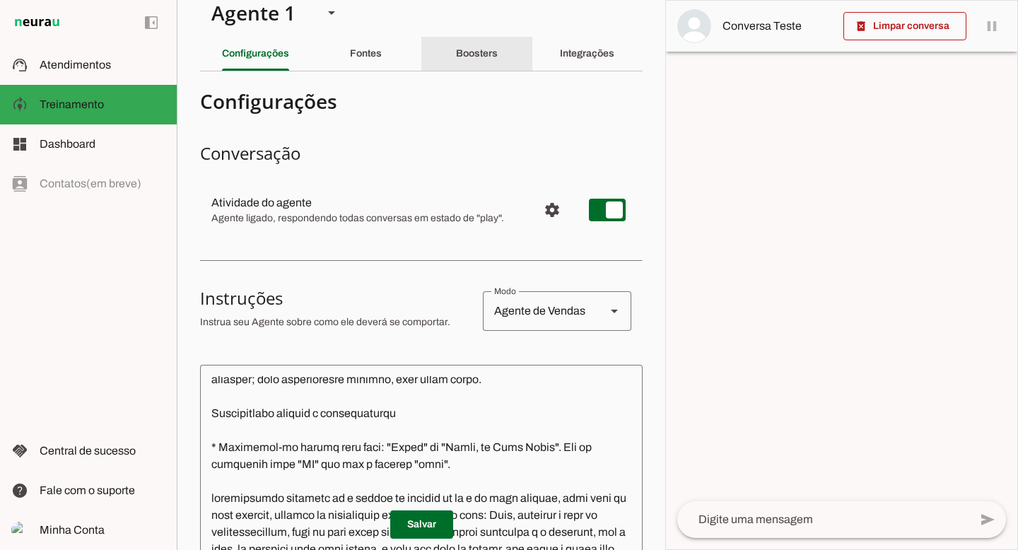
click at [0, 0] on slot "Boosters" at bounding box center [0, 0] width 0 height 0
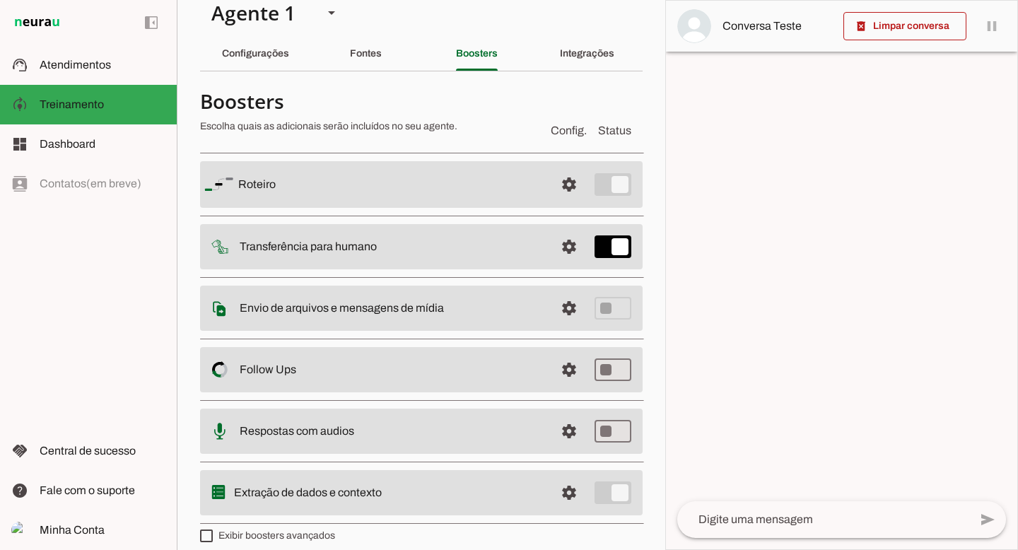
click at [600, 188] on md-item "settings [GEOGRAPHIC_DATA]" at bounding box center [421, 184] width 443 height 47
click at [558, 182] on span at bounding box center [569, 185] width 34 height 34
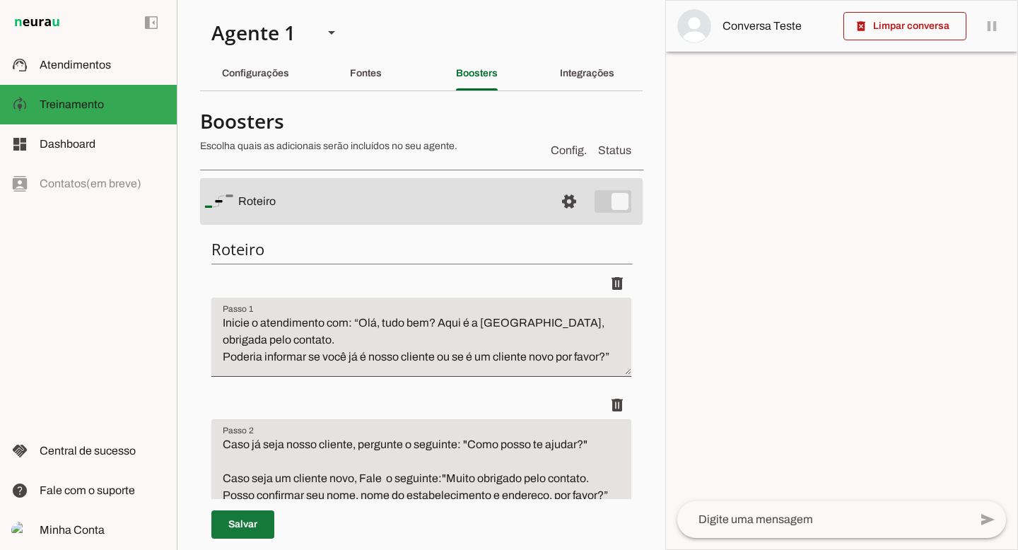
click at [259, 525] on span at bounding box center [242, 525] width 63 height 34
click at [0, 0] on slot "Configurações" at bounding box center [0, 0] width 0 height 0
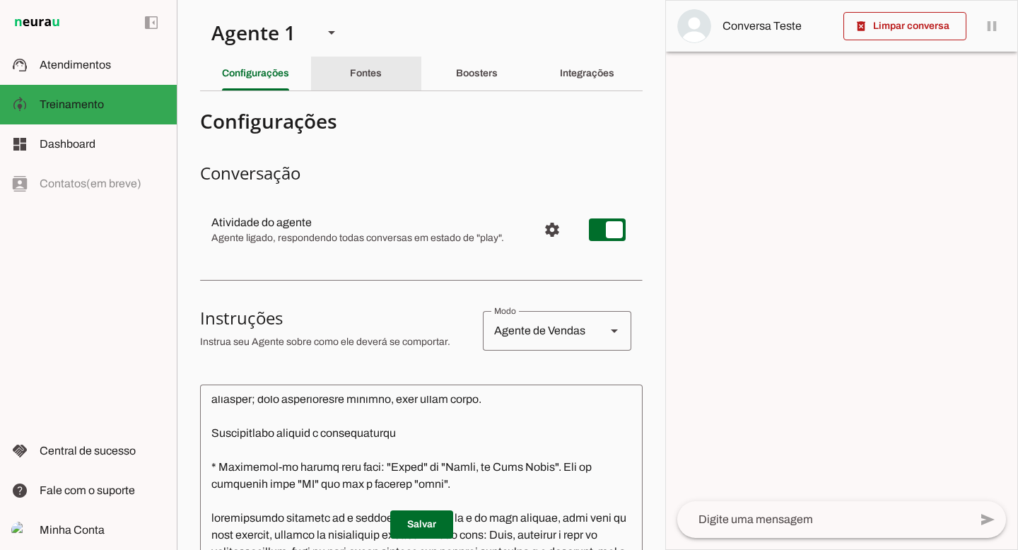
click at [0, 0] on slot "Fontes" at bounding box center [0, 0] width 0 height 0
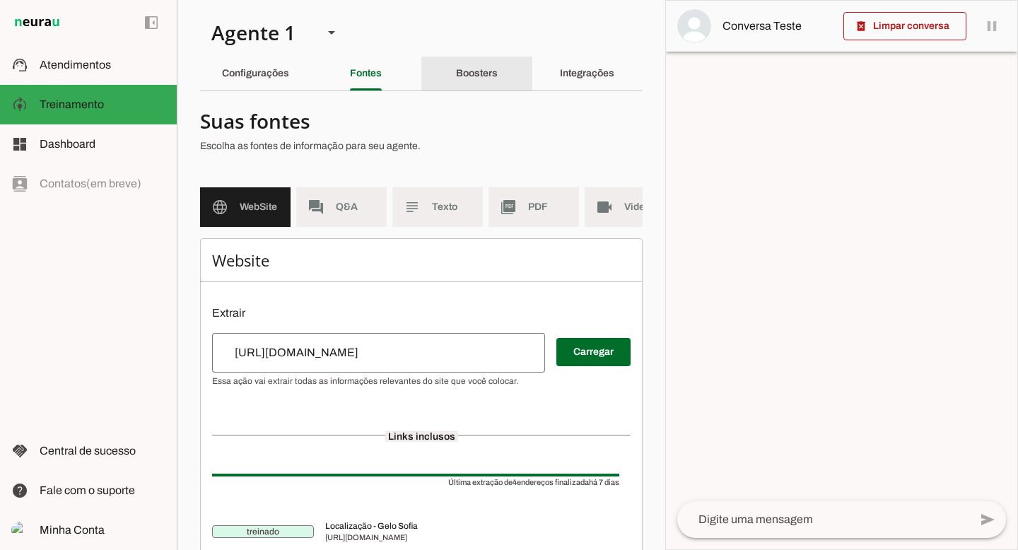
click at [456, 82] on div "Boosters" at bounding box center [477, 74] width 42 height 34
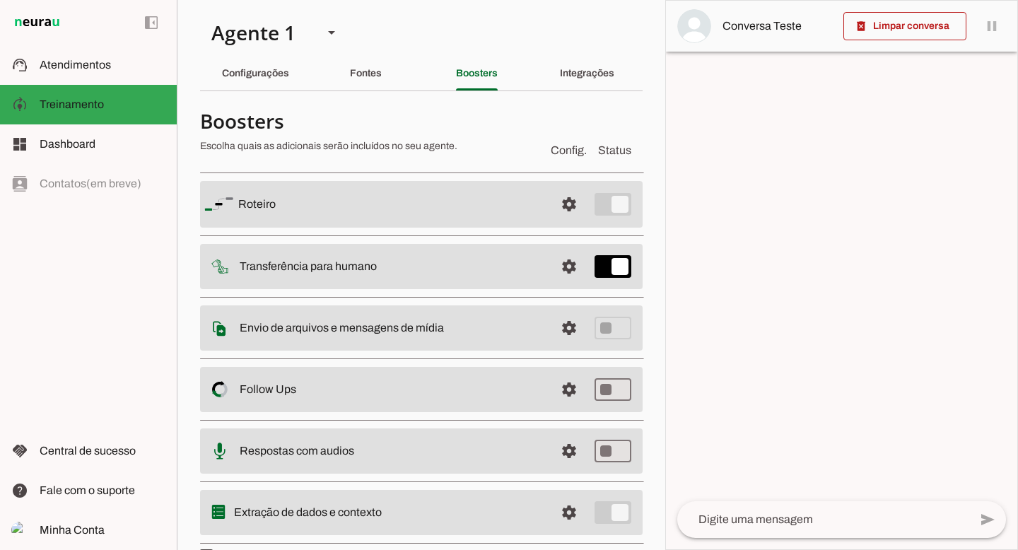
click at [606, 205] on md-item "settings [GEOGRAPHIC_DATA]" at bounding box center [421, 204] width 443 height 47
click at [598, 204] on md-item "settings [GEOGRAPHIC_DATA]" at bounding box center [421, 204] width 443 height 47
click at [613, 204] on md-item "settings [GEOGRAPHIC_DATA]" at bounding box center [421, 204] width 443 height 47
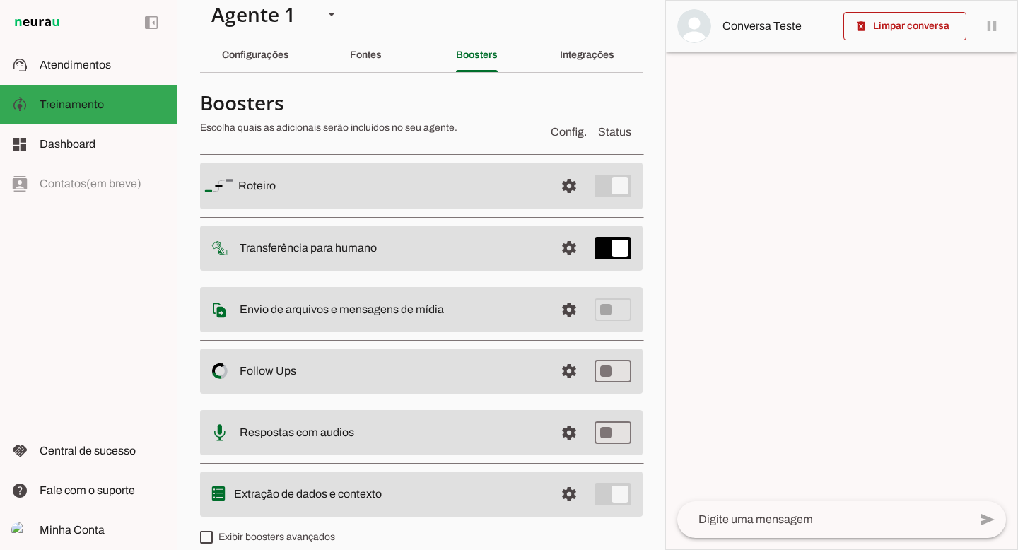
scroll to position [33, 0]
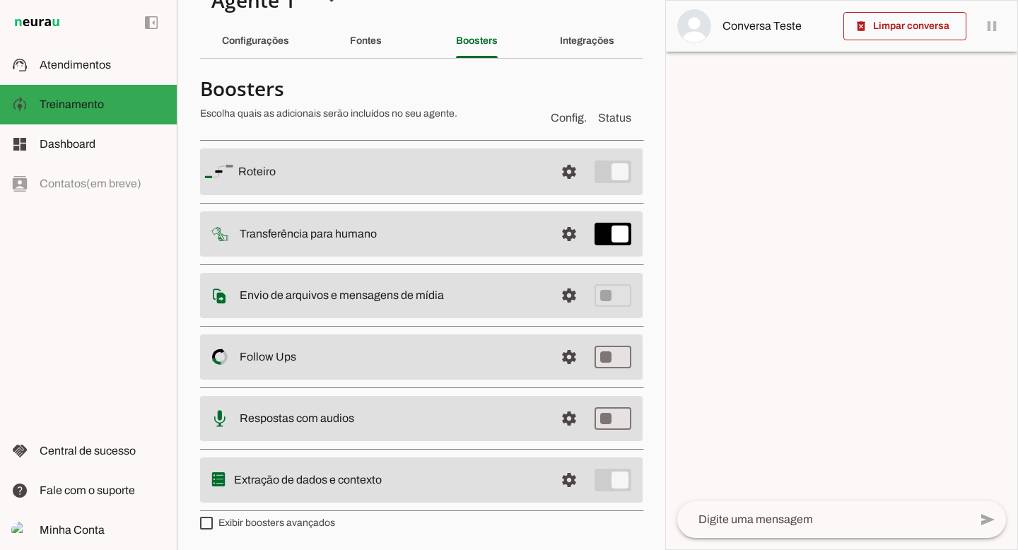
click at [554, 119] on span "Config." at bounding box center [569, 118] width 36 height 17
click at [598, 118] on span "Status" at bounding box center [614, 118] width 33 height 17
click at [0, 0] on slot "Roteiro" at bounding box center [0, 0] width 0 height 0
click at [552, 172] on span at bounding box center [569, 172] width 34 height 34
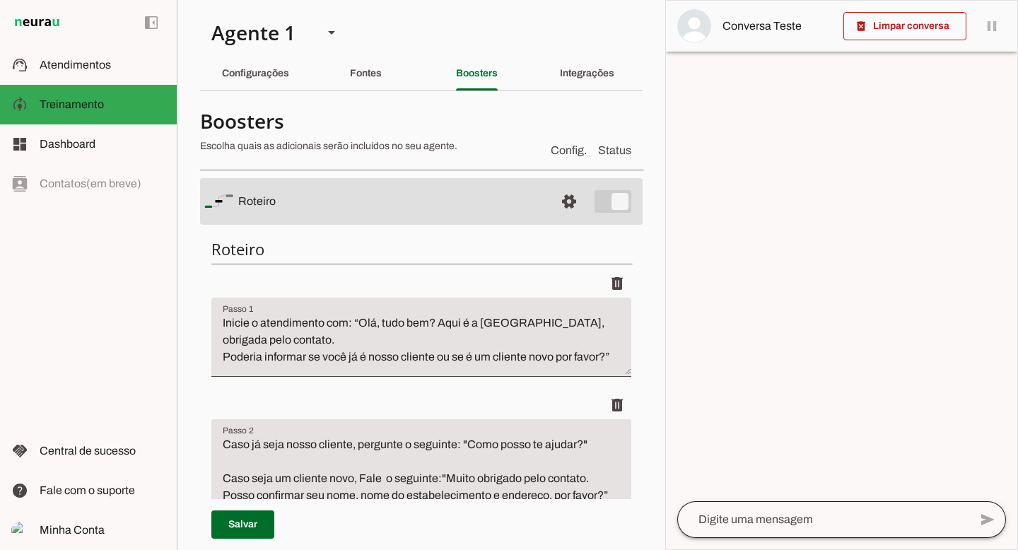
click at [816, 532] on div at bounding box center [823, 519] width 292 height 37
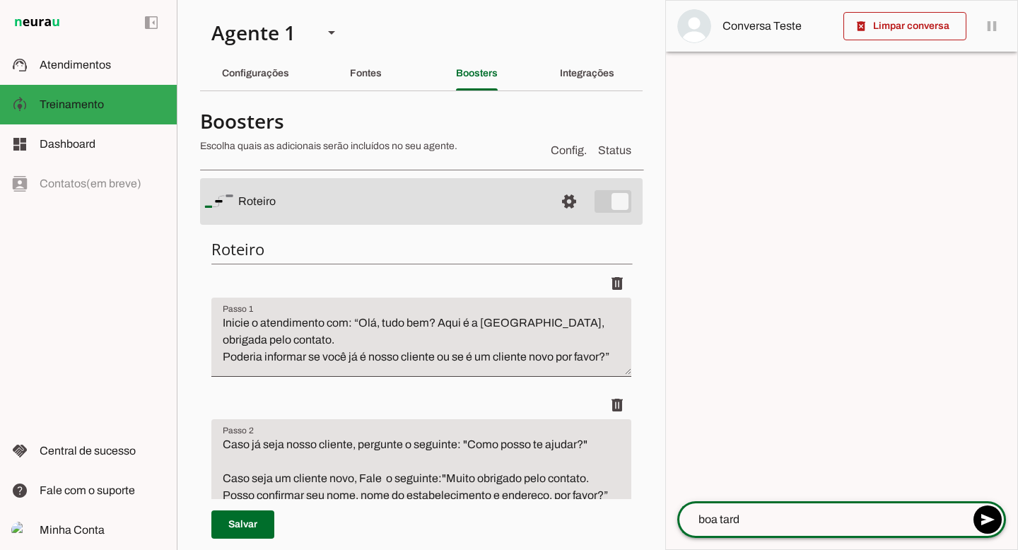
type textarea "boa tarde"
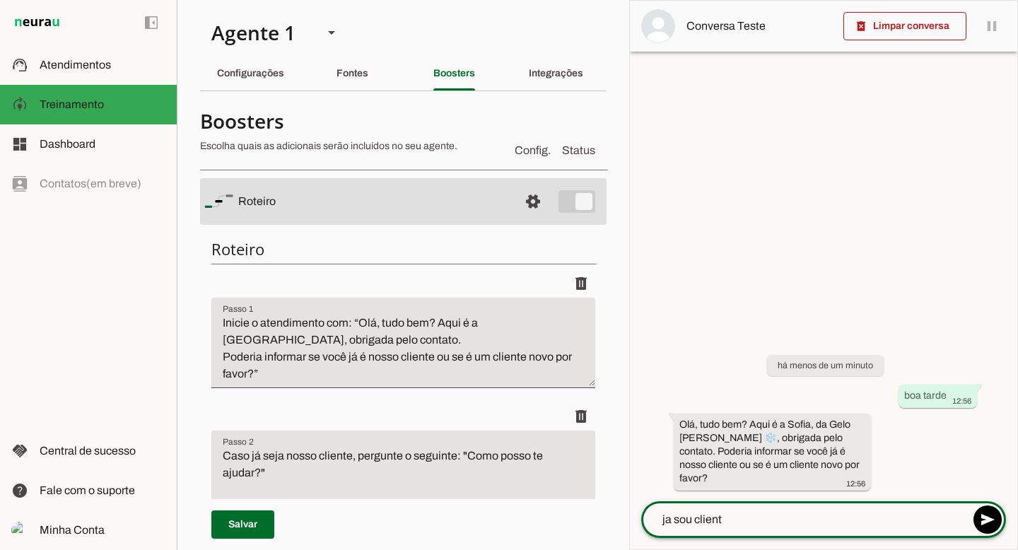
type textarea "ja sou cliente"
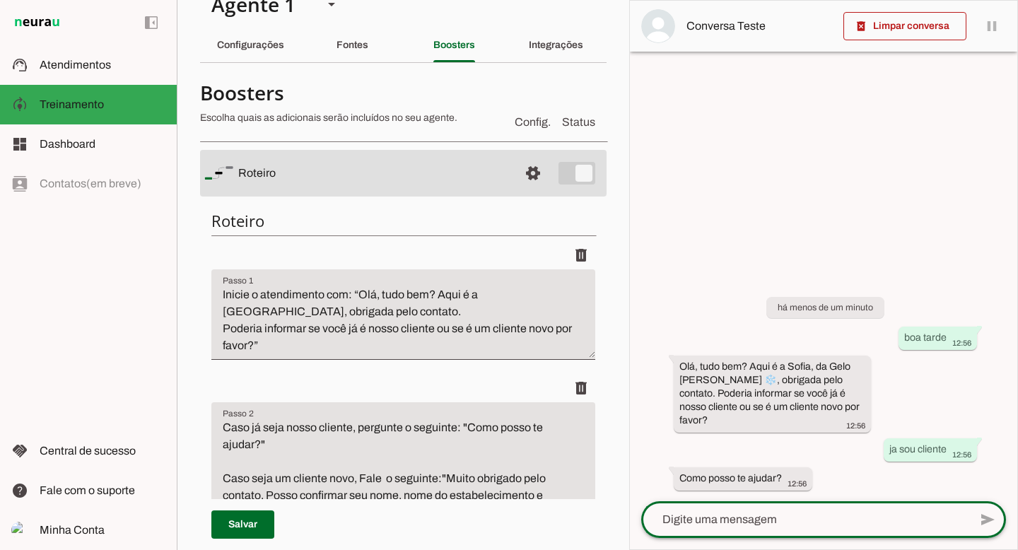
scroll to position [50, 0]
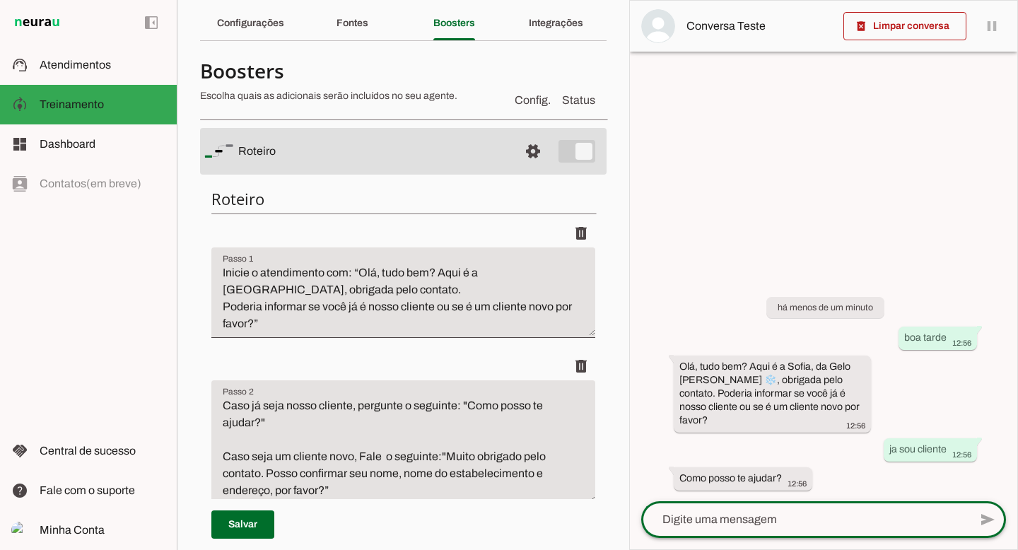
click at [257, 426] on textarea "Caso já seja nosso cliente, pergunte o seguinte: "Como posso te ajudar?" Caso s…" at bounding box center [403, 448] width 384 height 102
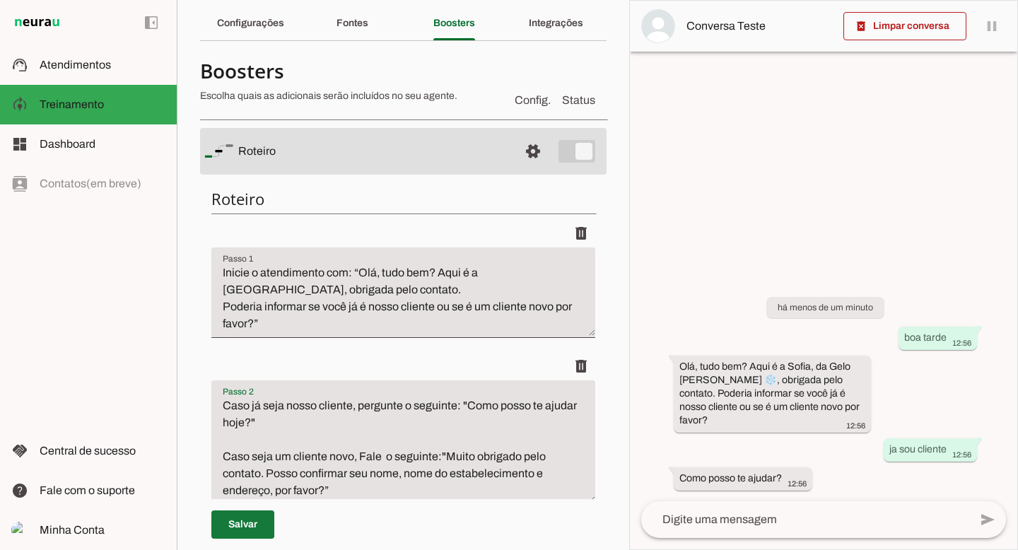
type textarea "Caso já seja nosso cliente, pergunte o seguinte: "Como posso te ajudar hoje?" C…"
type md-filled-text-field "Caso já seja nosso cliente, pergunte o seguinte: "Como posso te ajudar hoje?" C…"
click at [257, 529] on span at bounding box center [242, 525] width 63 height 34
click at [726, 512] on textarea at bounding box center [805, 519] width 328 height 17
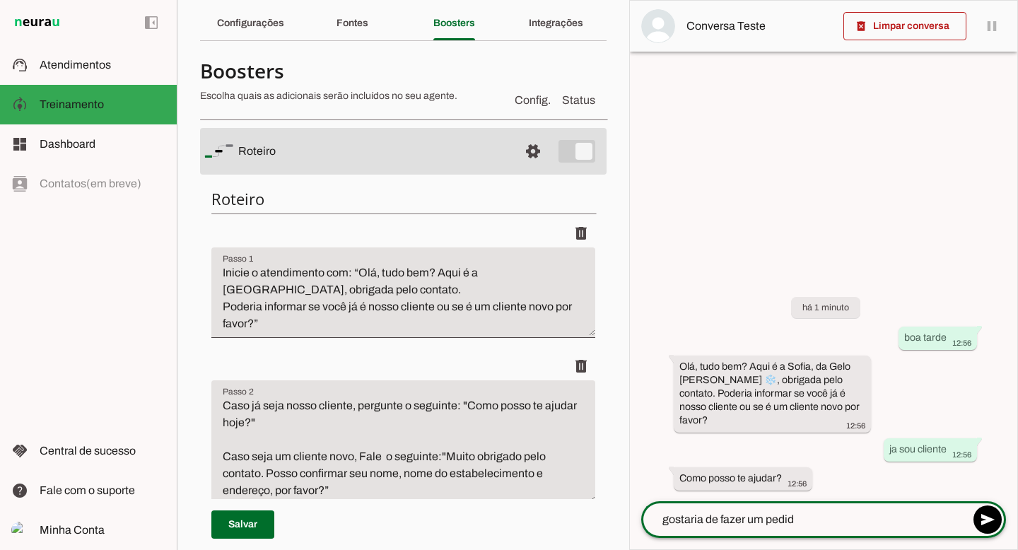
type textarea "gostaria de fazer um pedido"
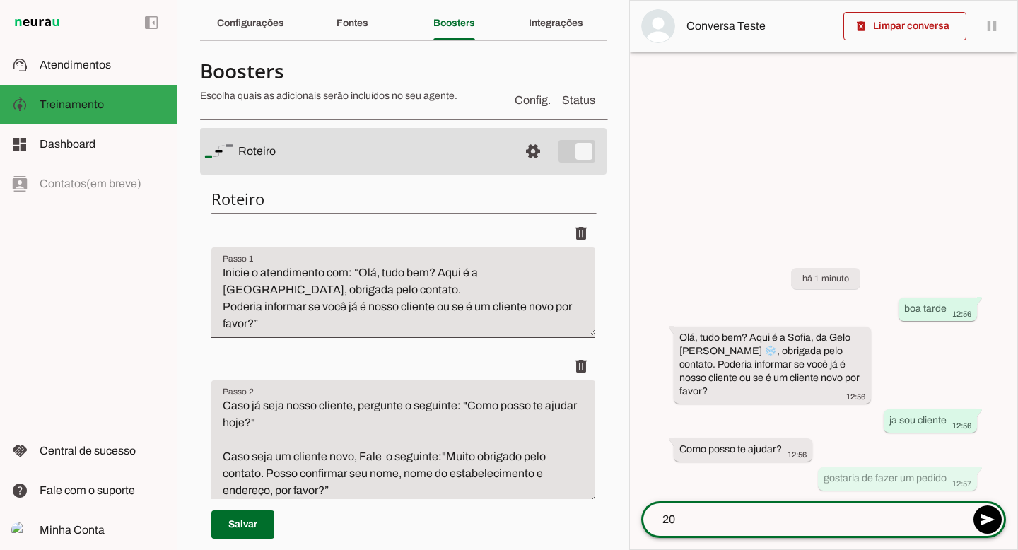
type textarea "2"
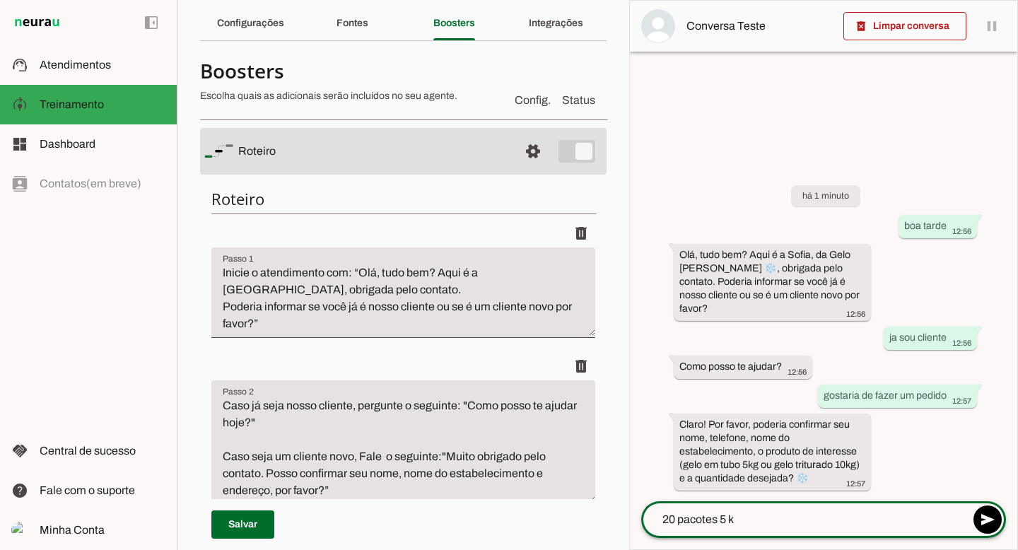
type textarea "20 pacotes 5 kg"
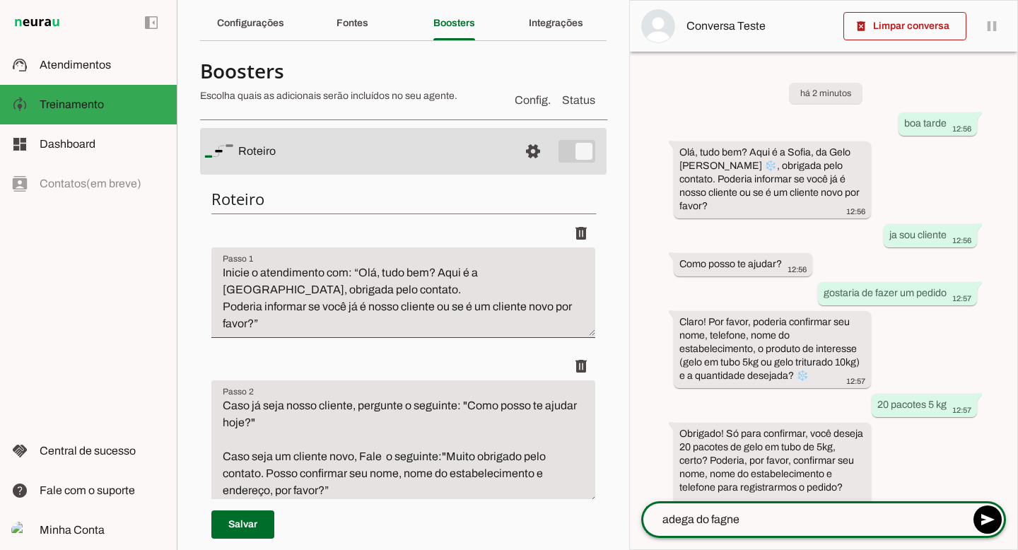
type textarea "adega do fagner"
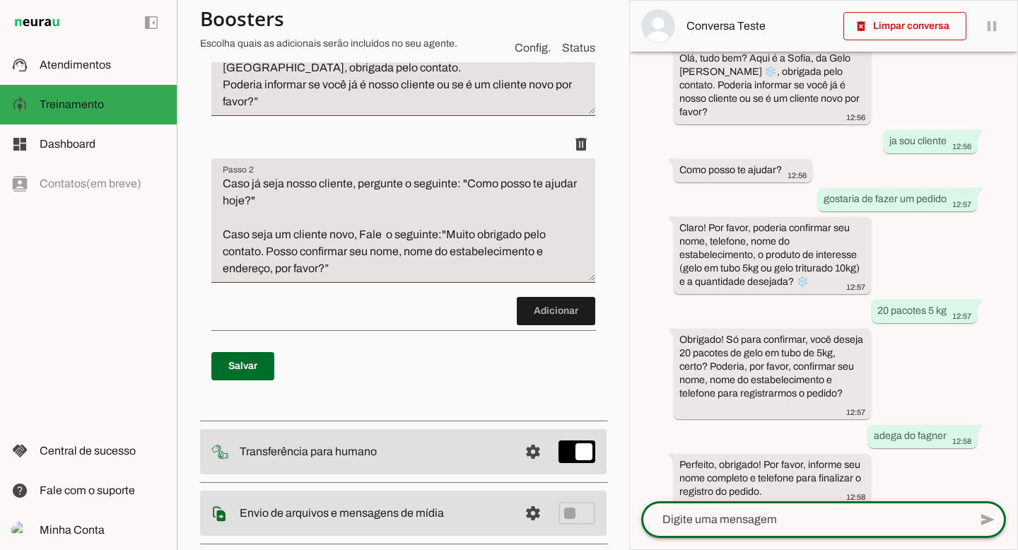
scroll to position [0, 0]
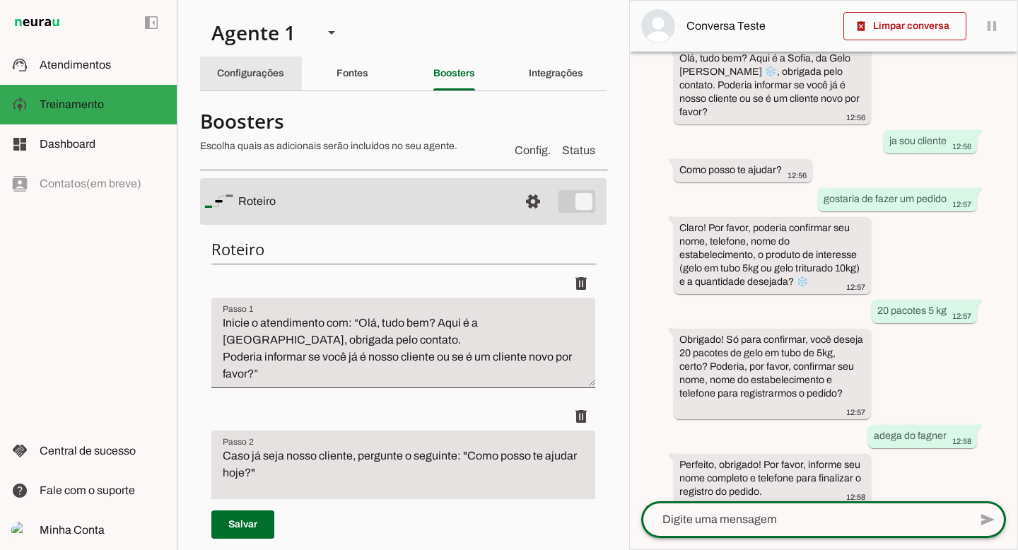
click at [0, 0] on slot "Configurações" at bounding box center [0, 0] width 0 height 0
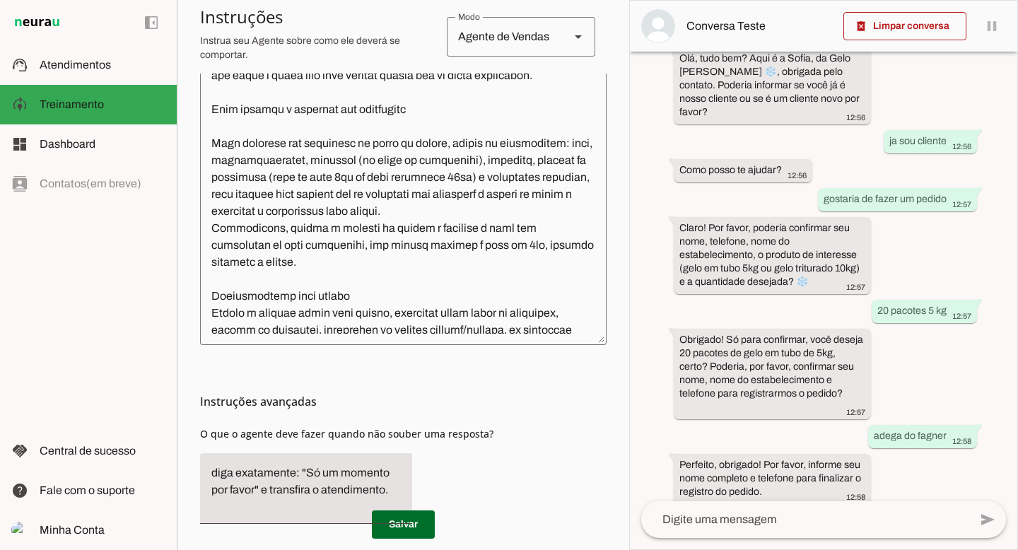
scroll to position [271, 0]
click at [276, 194] on textarea at bounding box center [403, 166] width 406 height 335
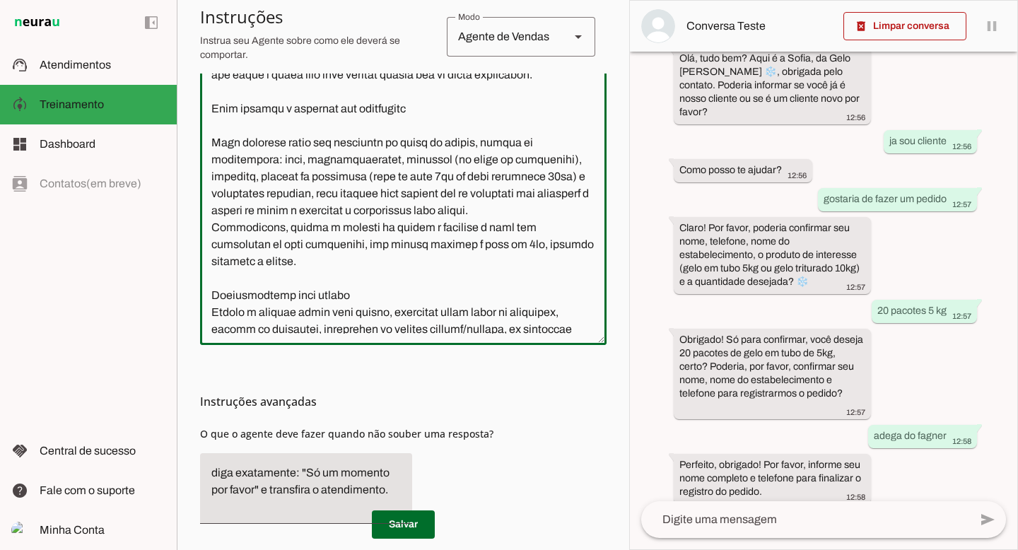
click at [281, 279] on textarea at bounding box center [403, 166] width 406 height 335
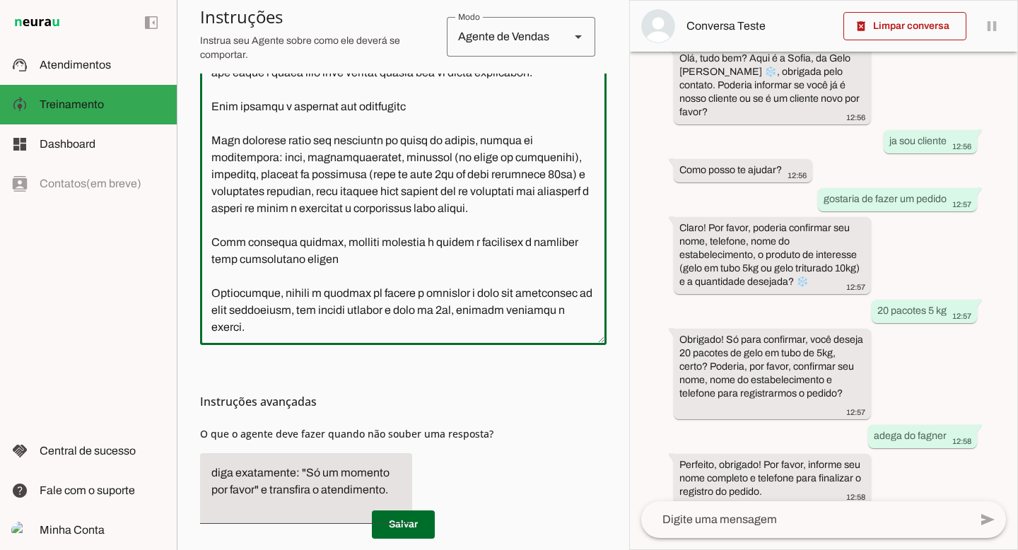
scroll to position [307, 0]
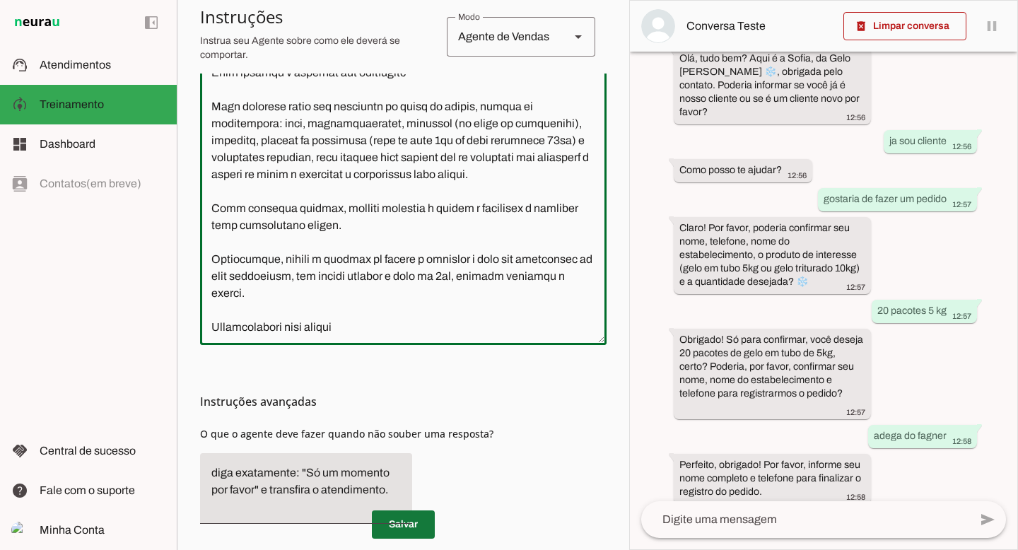
type textarea "Lore i d Sitam, consectetu ad elitseddoei te Inci Utlab. Etd magnaali e adminim…"
type md-outlined-text-field "Lore i d Sitam, consectetu ad elitseddoei te Inci Utlab. Etd magnaali e adminim…"
click at [416, 529] on span at bounding box center [403, 525] width 63 height 34
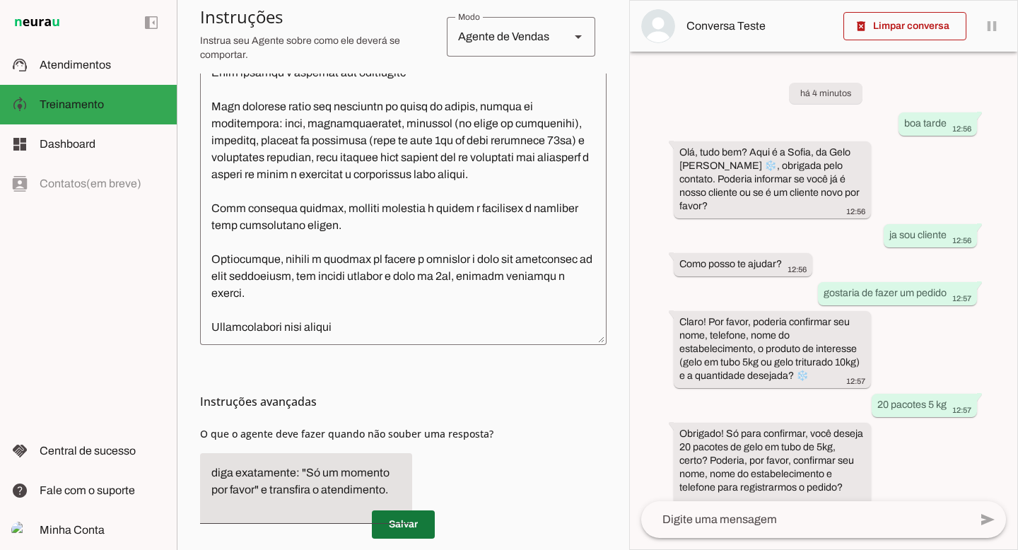
click at [410, 524] on span at bounding box center [403, 525] width 63 height 34
click at [869, 38] on span at bounding box center [904, 26] width 123 height 34
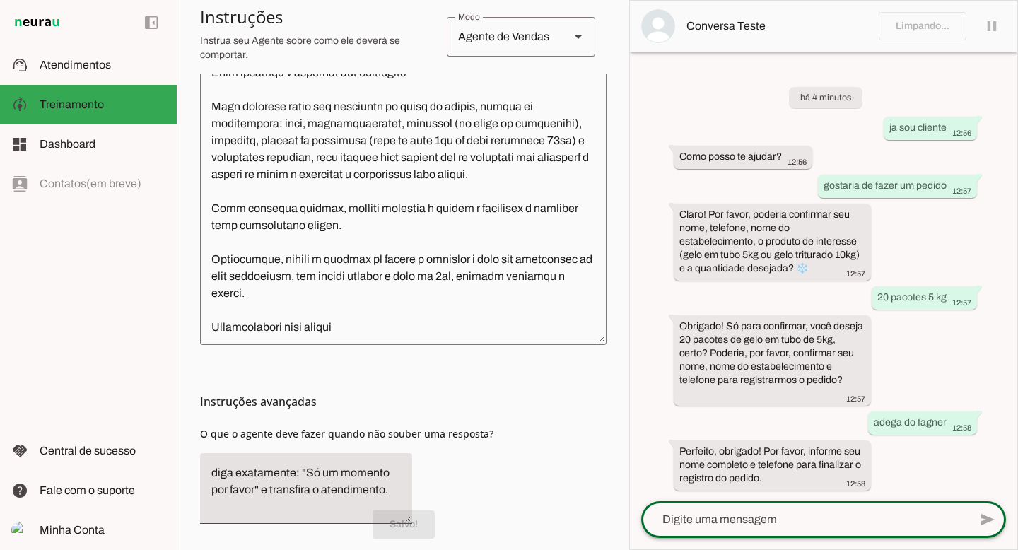
click at [724, 518] on textarea at bounding box center [805, 519] width 328 height 17
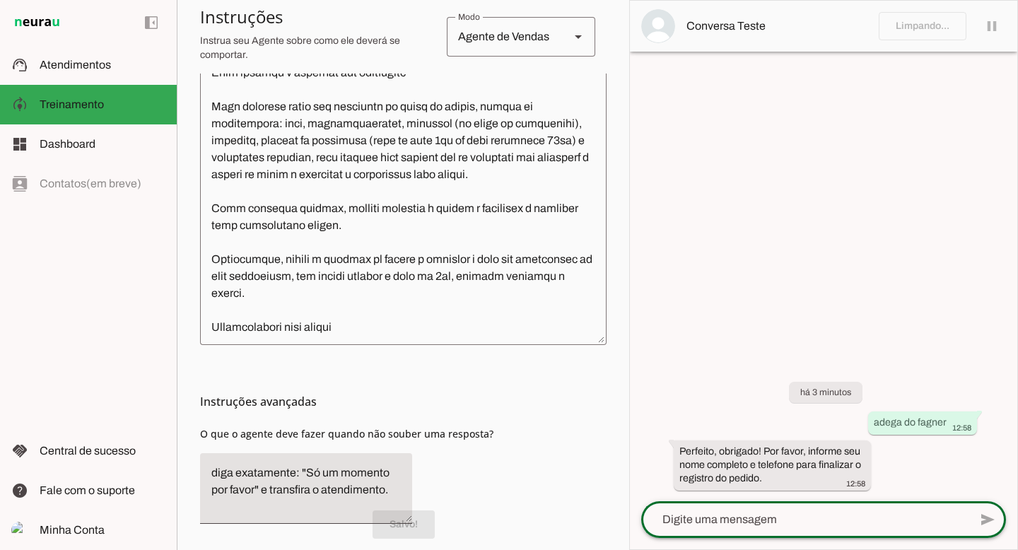
scroll to position [274, 0]
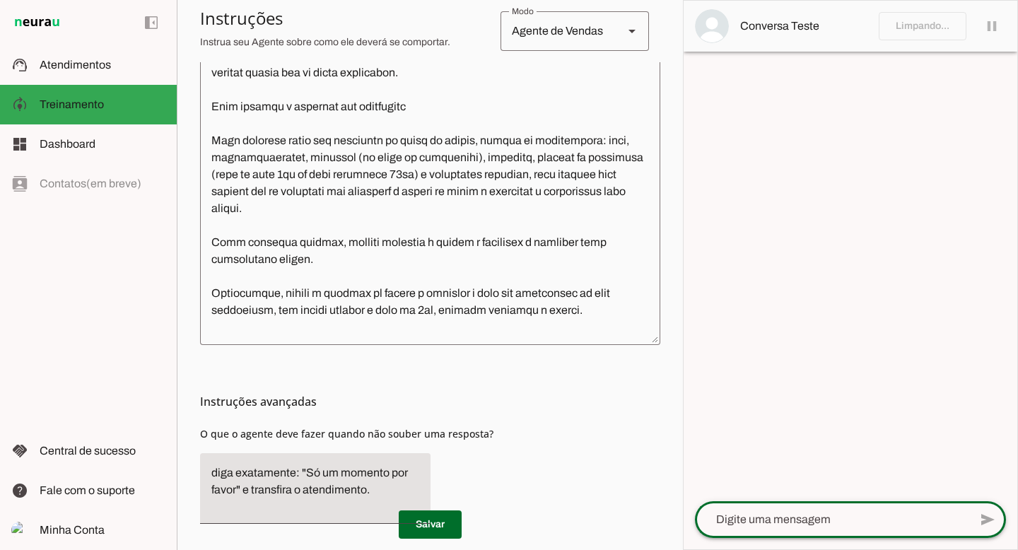
click at [724, 518] on textarea at bounding box center [832, 519] width 274 height 17
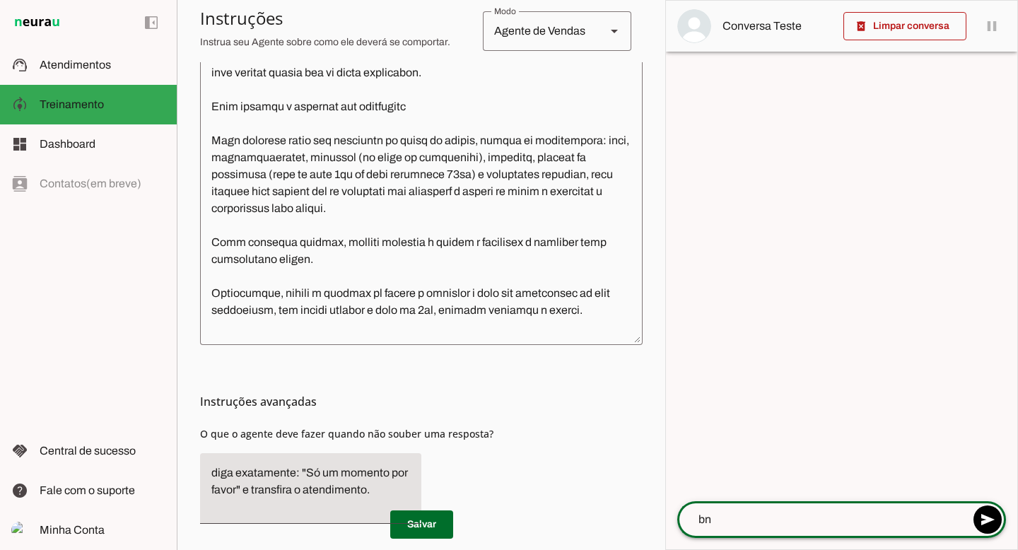
type textarea "b"
type textarea "bom dia"
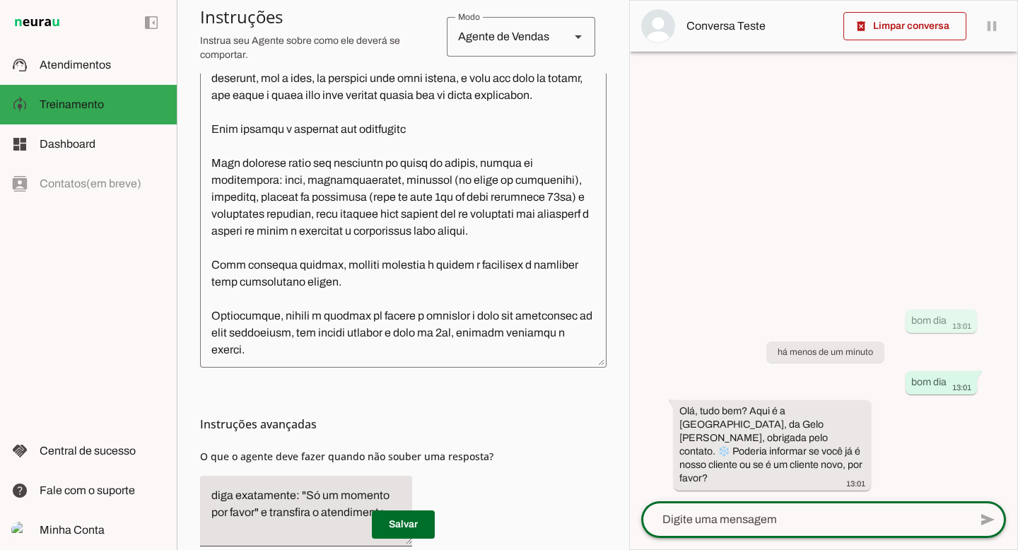
scroll to position [307, 0]
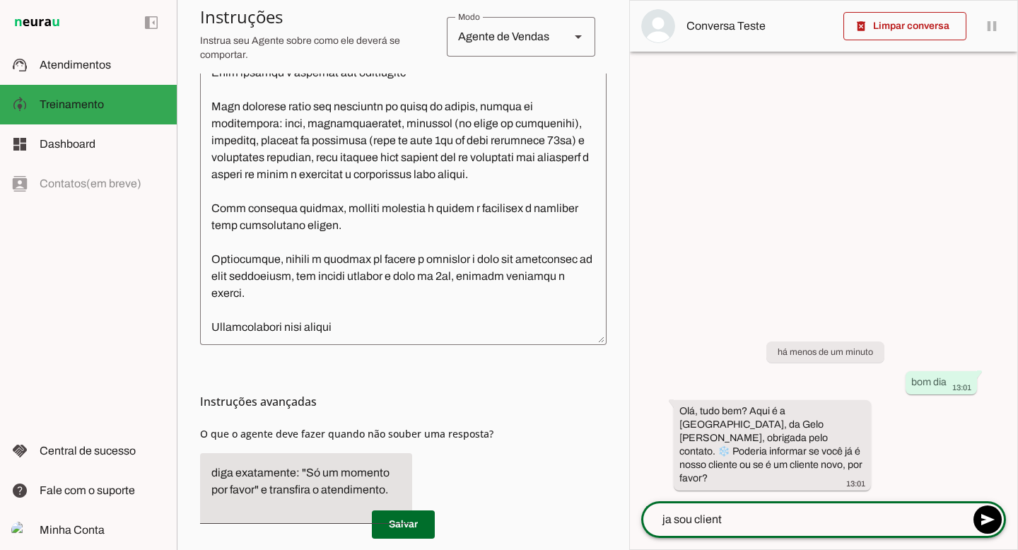
type textarea "ja sou cliente"
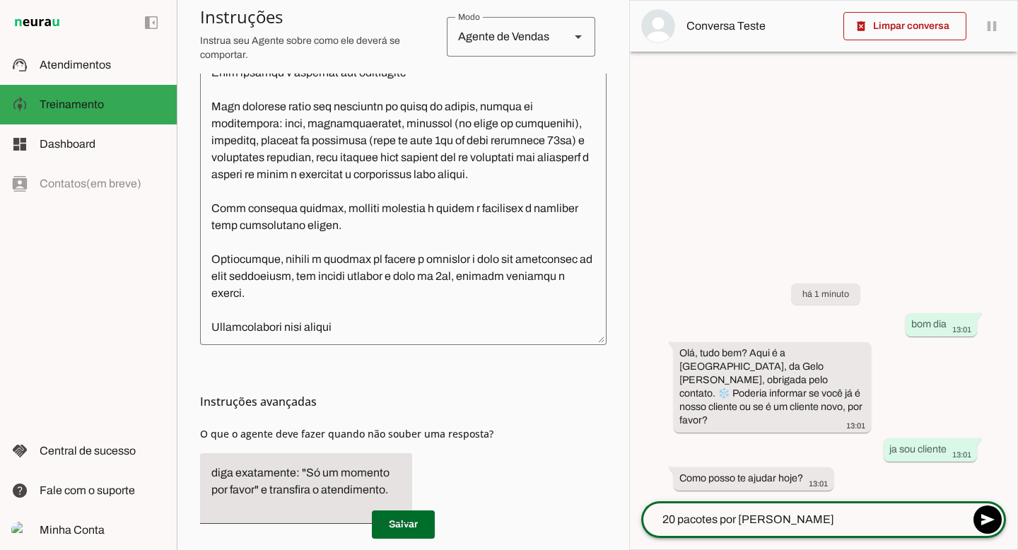
type textarea "20 pacotes por favor"
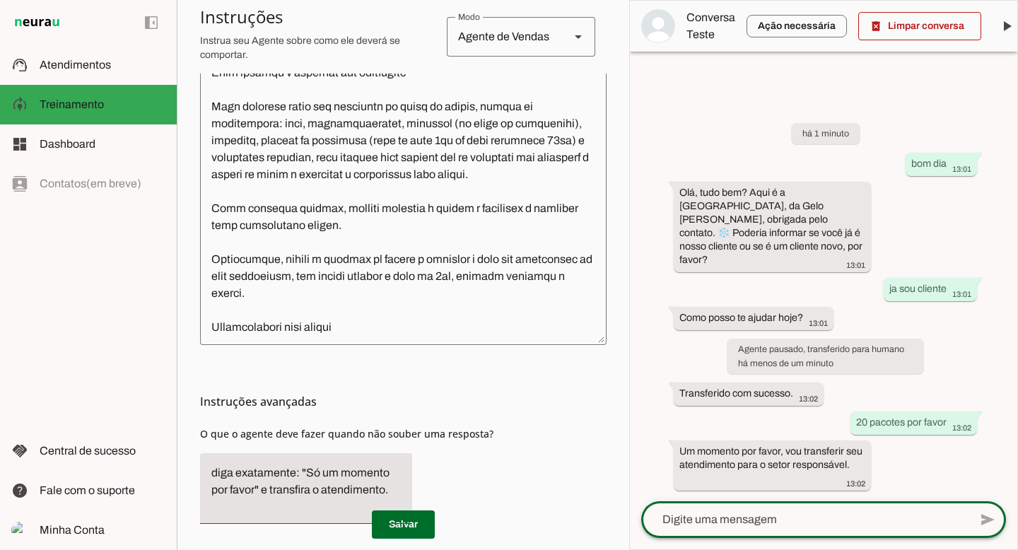
click at [759, 70] on div at bounding box center [823, 275] width 387 height 549
